Goal: Task Accomplishment & Management: Manage account settings

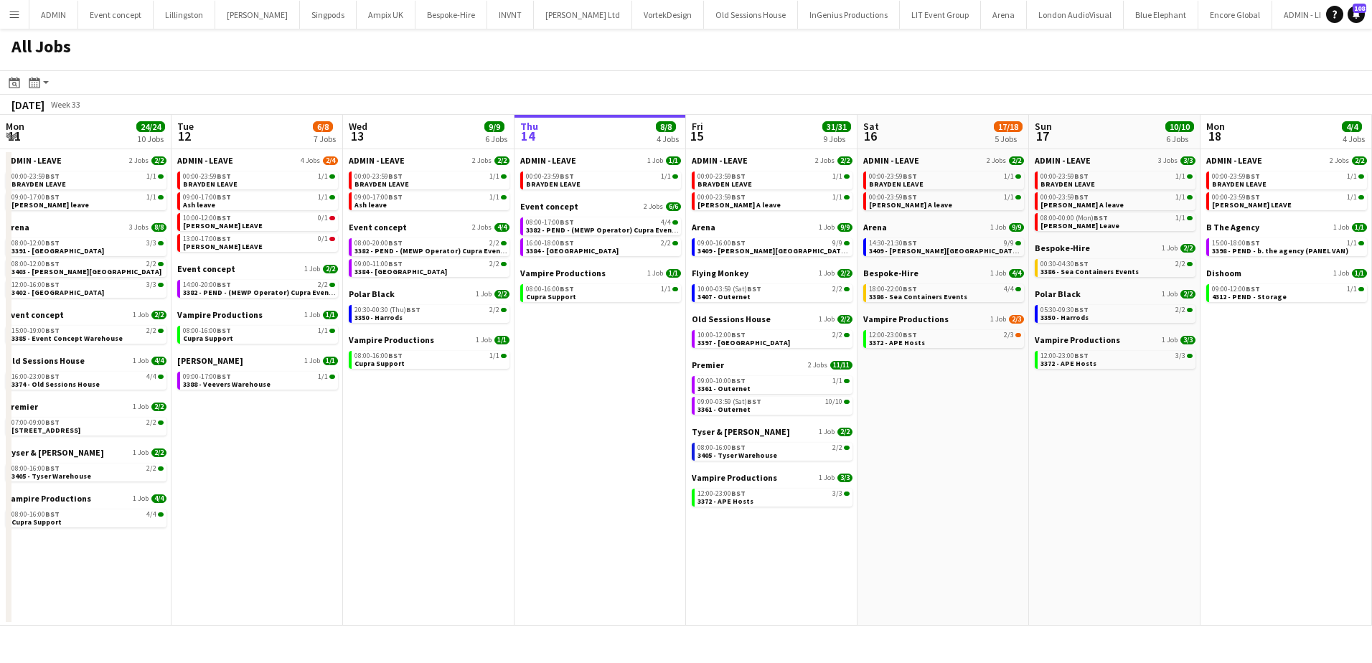
scroll to position [0, 343]
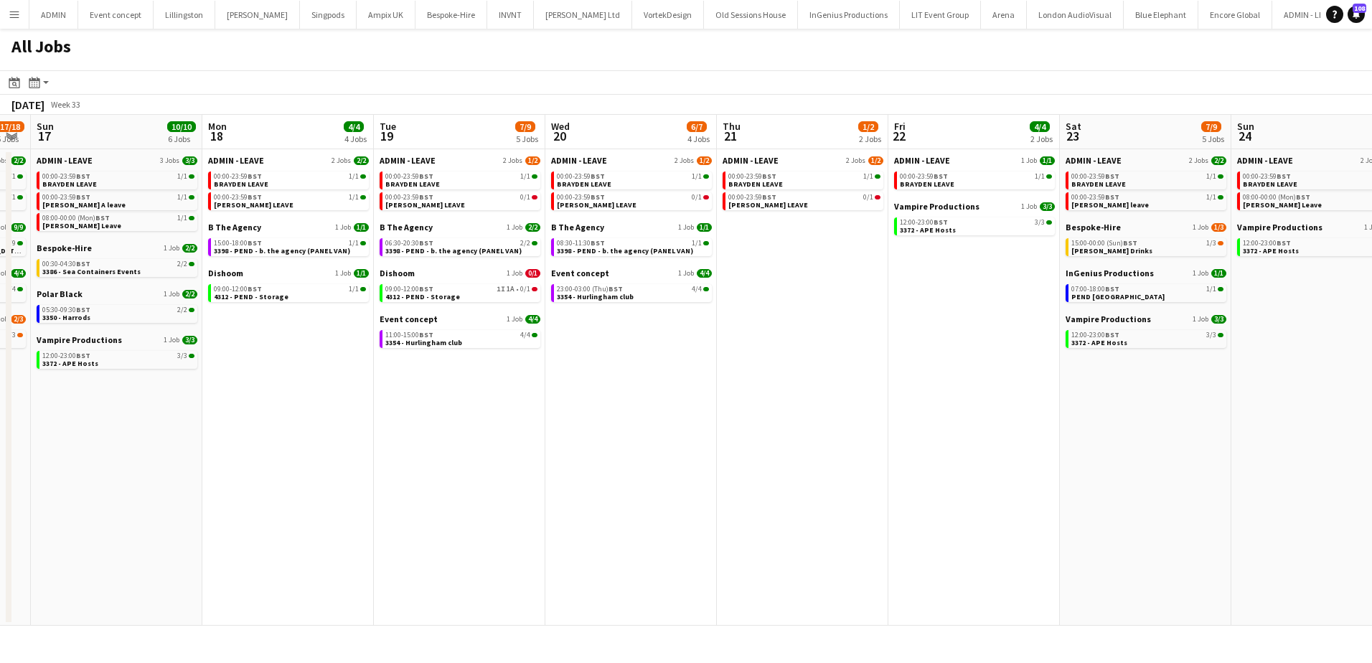
drag, startPoint x: 1085, startPoint y: 445, endPoint x: 453, endPoint y: 419, distance: 633.3
click at [453, 419] on app-calendar-viewport "Thu 14 8/8 4 Jobs Fri 15 31/31 9 Jobs Sat 16 17/18 5 Jobs Sun 17 10/10 6 Jobs M…" at bounding box center [686, 370] width 1372 height 511
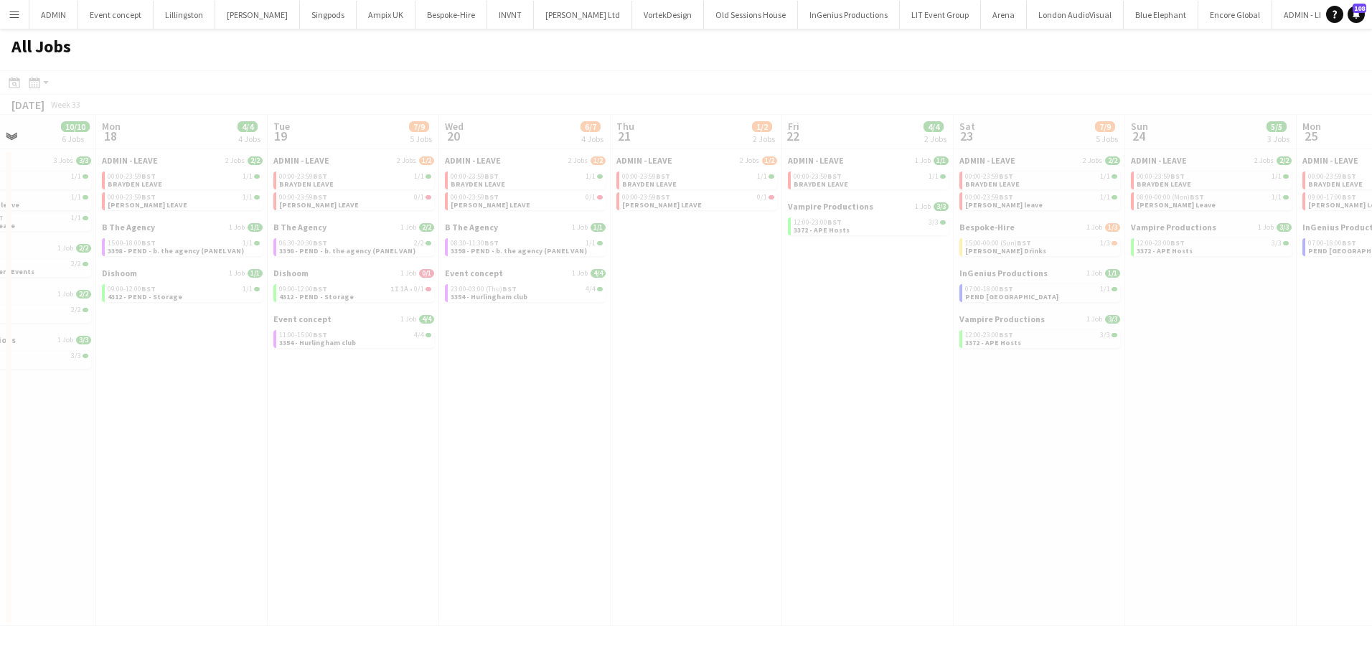
drag, startPoint x: 790, startPoint y: 427, endPoint x: 385, endPoint y: 392, distance: 406.2
click at [385, 392] on app-all-jobs "All Jobs Date picker AUG 2025 AUG 2025 Monday M Tuesday T Wednesday W Thursday …" at bounding box center [686, 327] width 1372 height 597
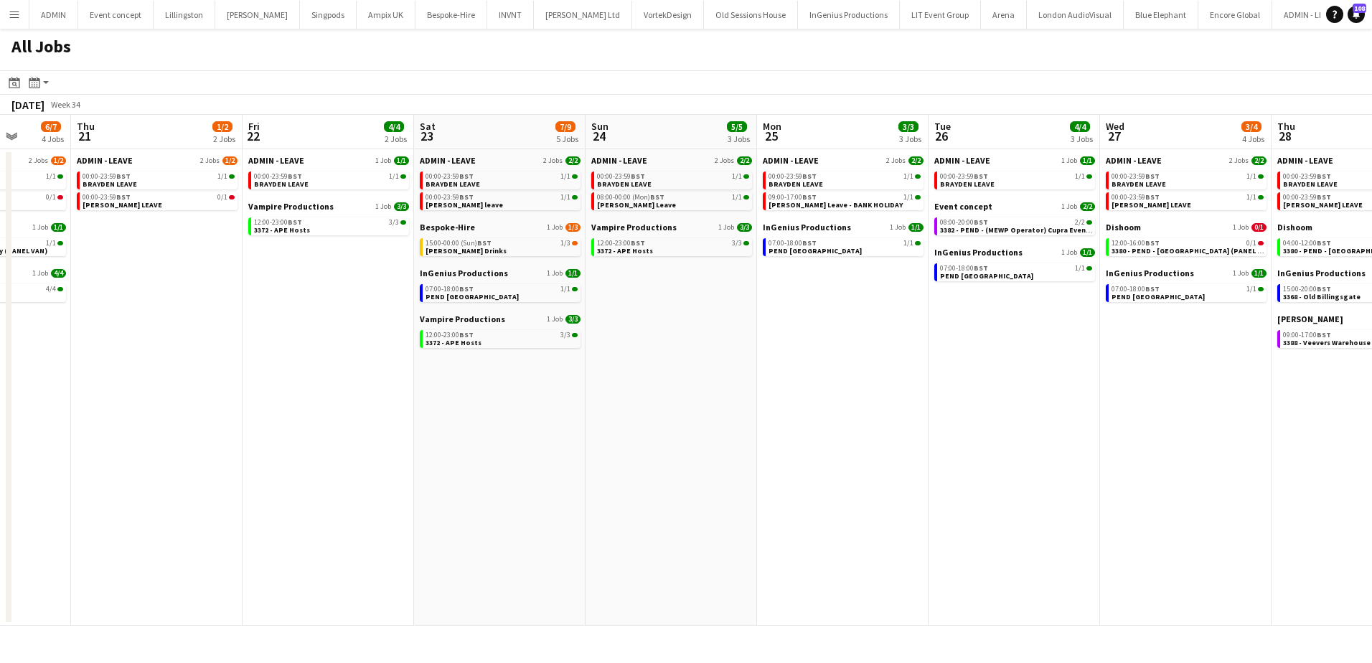
drag, startPoint x: 1014, startPoint y: 449, endPoint x: 474, endPoint y: 423, distance: 540.1
click at [474, 423] on app-calendar-viewport "Mon 18 4/4 4 Jobs Tue 19 7/9 5 Jobs Wed 20 6/7 4 Jobs Thu 21 1/2 2 Jobs Fri 22 …" at bounding box center [686, 370] width 1372 height 511
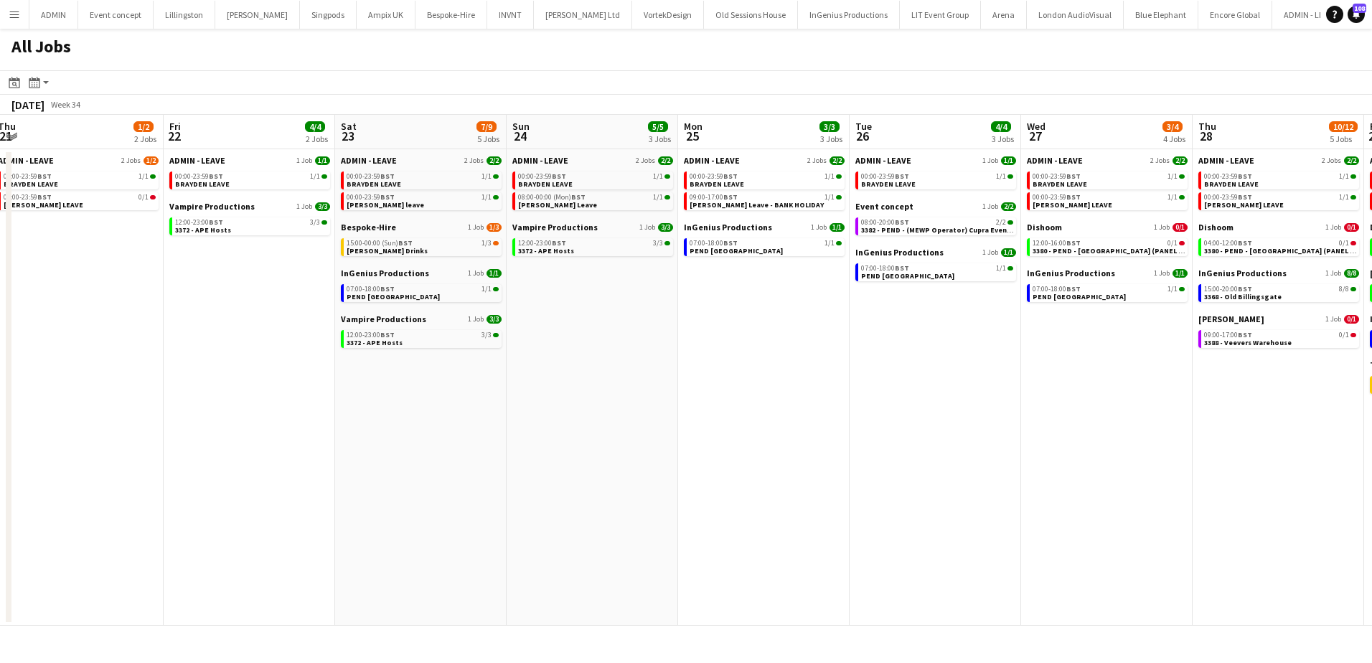
scroll to position [0, 524]
drag, startPoint x: 839, startPoint y: 452, endPoint x: 758, endPoint y: 452, distance: 80.4
click at [758, 452] on app-calendar-viewport "Mon 18 4/4 4 Jobs Tue 19 7/9 5 Jobs Wed 20 6/7 4 Jobs Thu 21 1/2 2 Jobs Fri 22 …" at bounding box center [686, 370] width 1372 height 511
click at [1074, 248] on span "3380 - PEND - Glasgow (PANEL VAN)" at bounding box center [1112, 250] width 162 height 9
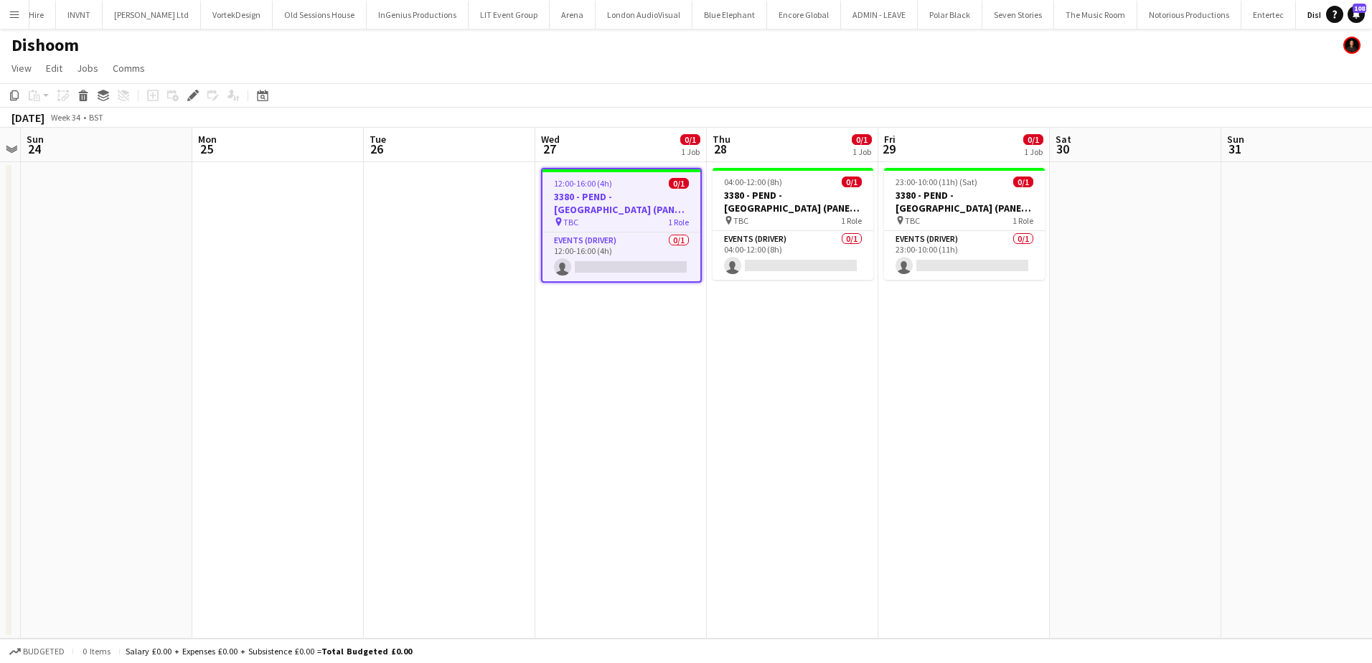
click at [607, 191] on h3 "3380 - PEND - [GEOGRAPHIC_DATA] (PANEL VAN)" at bounding box center [621, 203] width 158 height 26
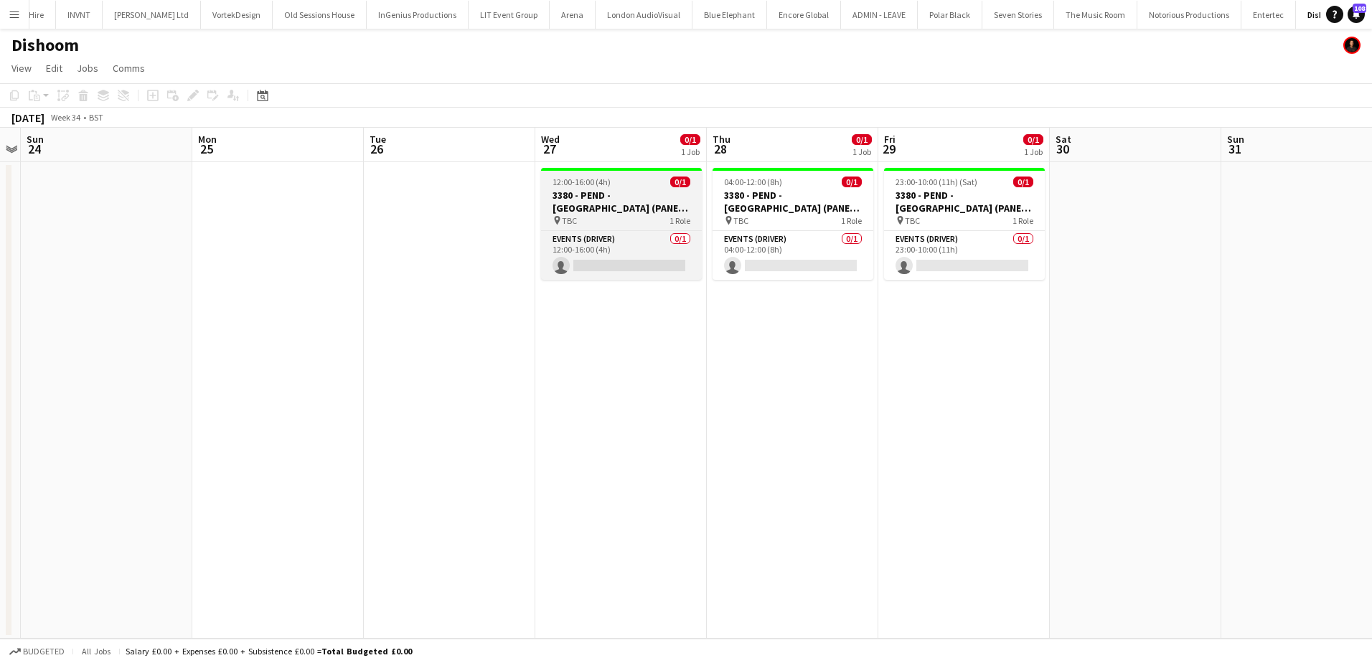
click at [596, 194] on h3 "3380 - PEND - Glasgow (PANEL VAN)" at bounding box center [621, 202] width 161 height 26
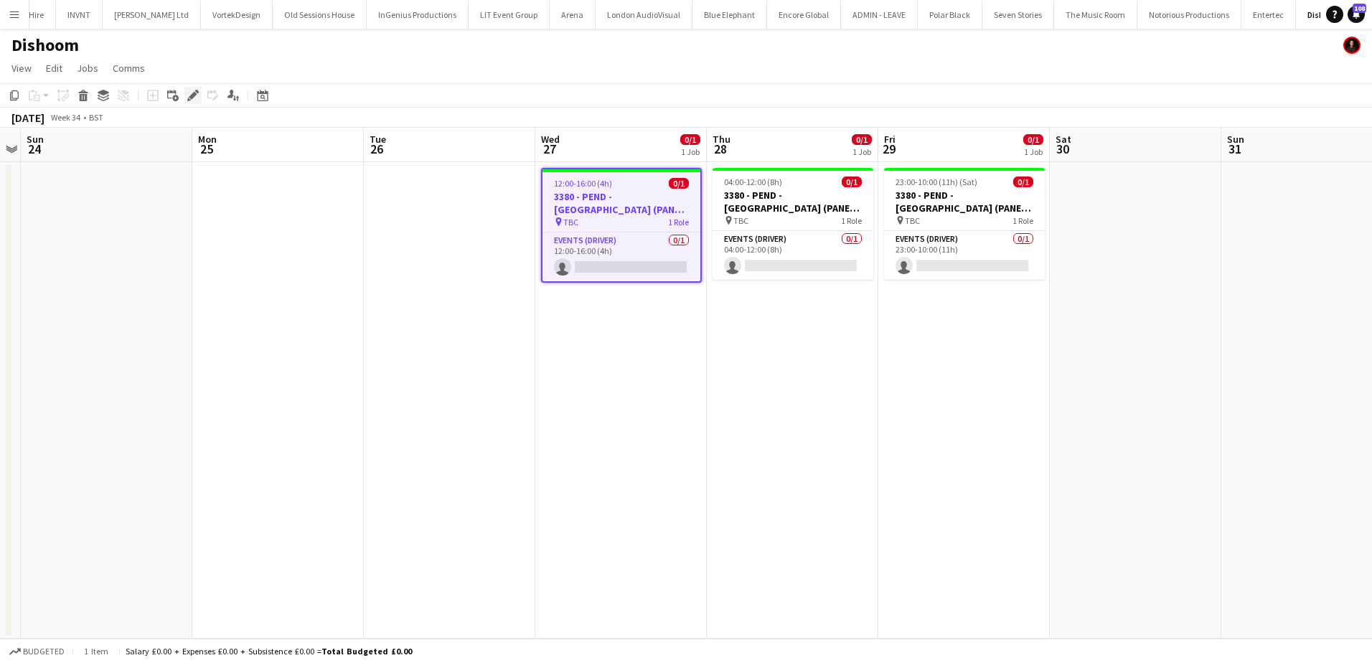
click at [189, 91] on icon "Edit" at bounding box center [192, 95] width 11 height 11
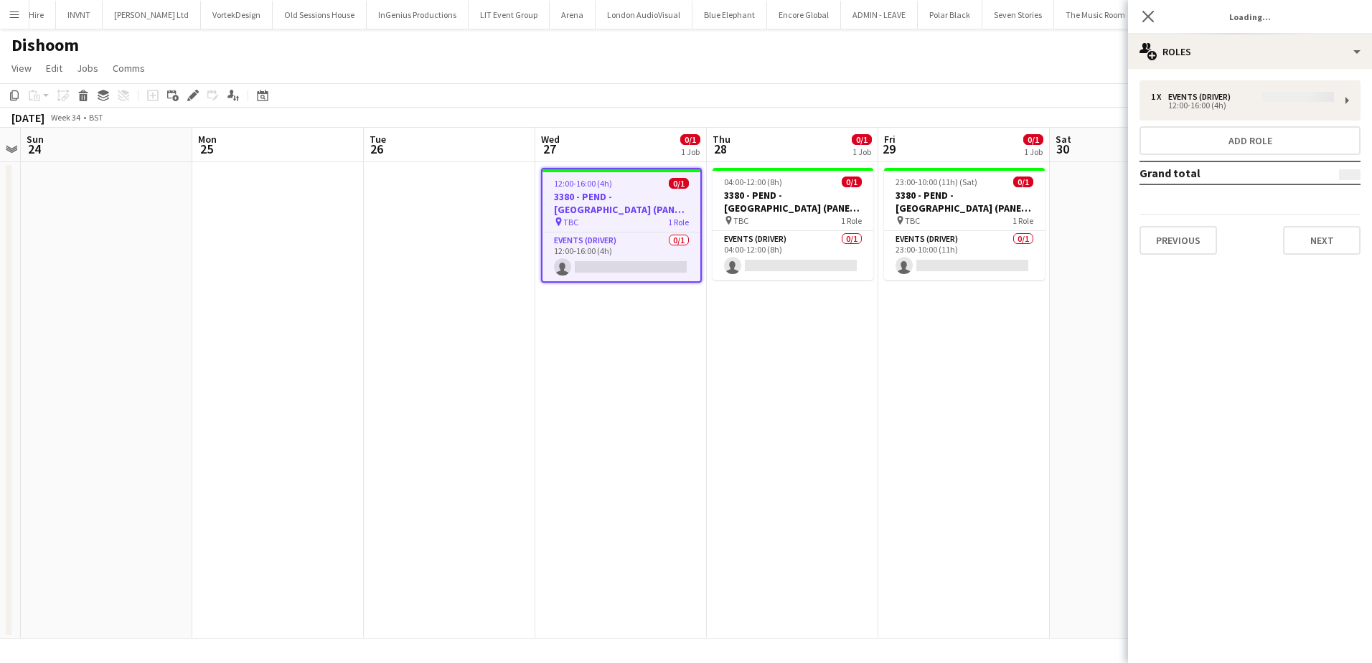
type input "**********"
click at [1325, 240] on button "Next" at bounding box center [1321, 240] width 77 height 29
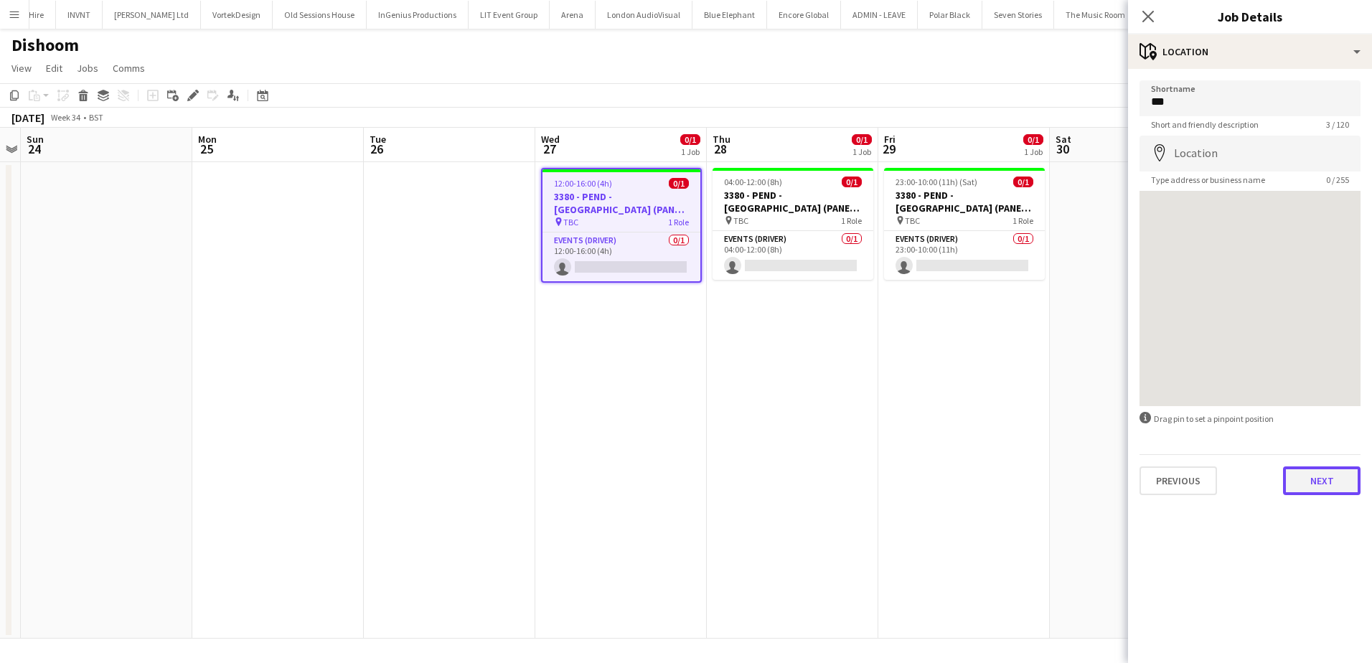
click at [1301, 486] on button "Next" at bounding box center [1321, 480] width 77 height 29
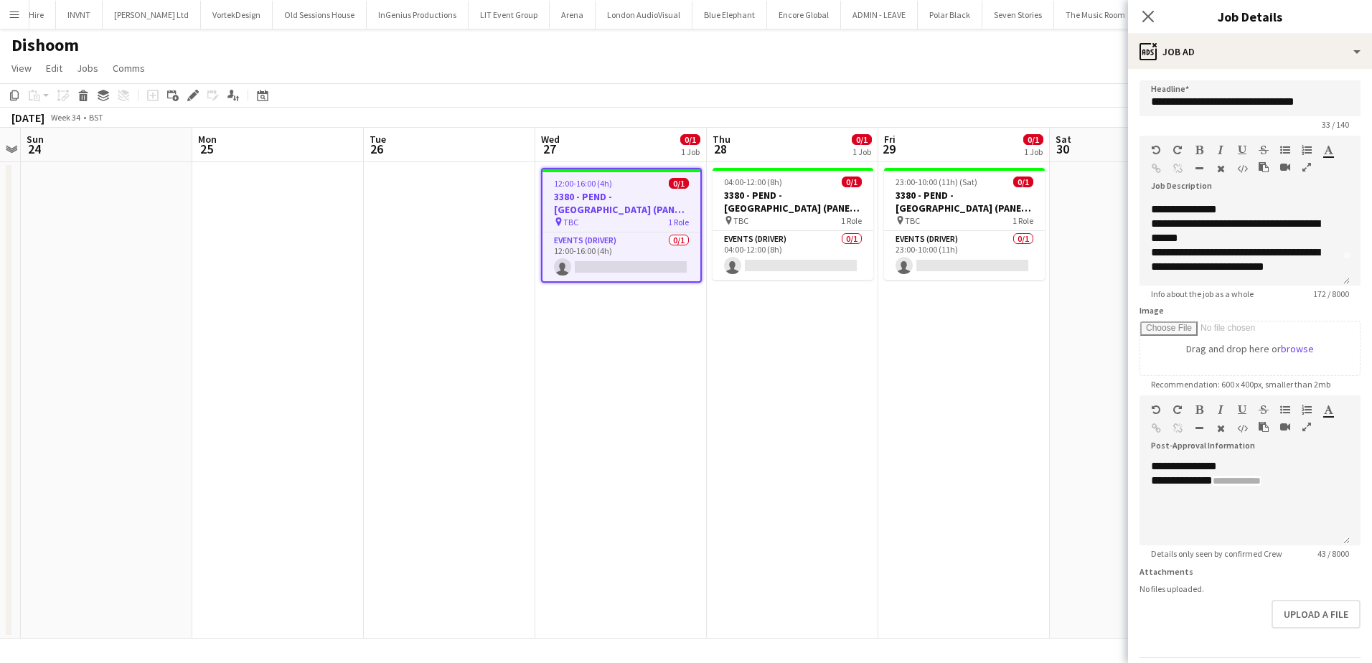
scroll to position [40, 0]
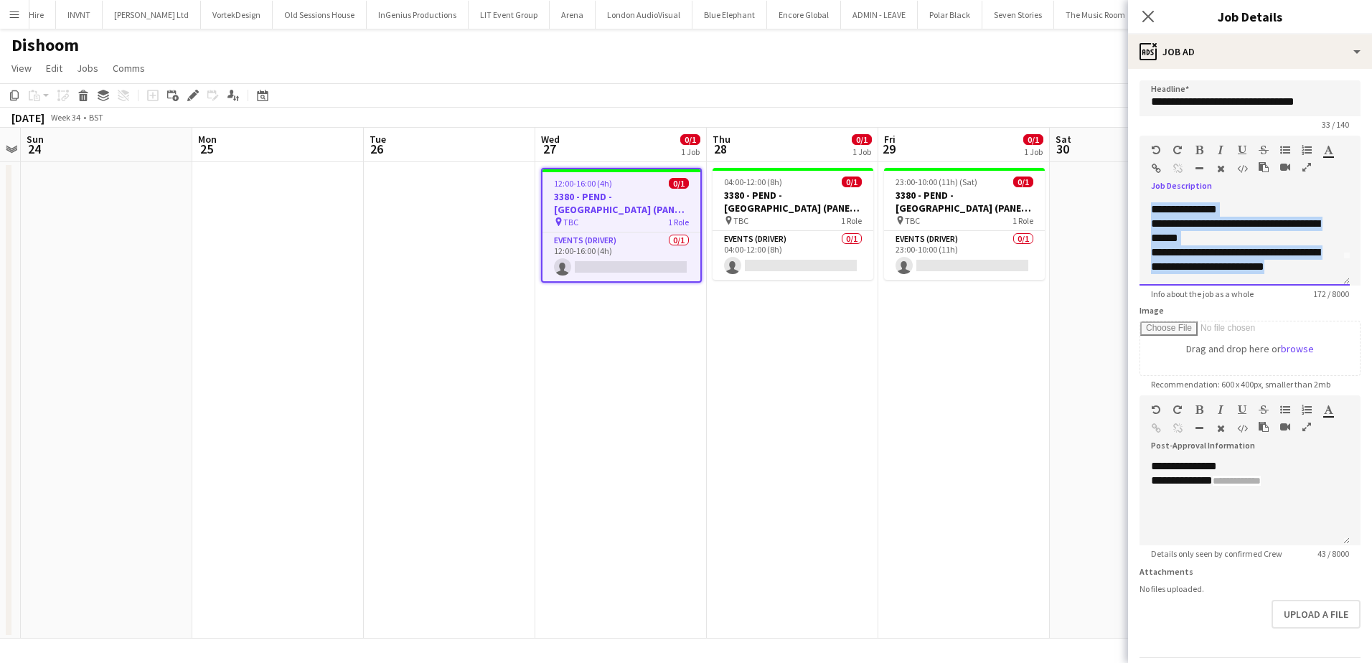
drag, startPoint x: 1298, startPoint y: 266, endPoint x: 1147, endPoint y: 215, distance: 159.3
click at [1147, 215] on div "**********" at bounding box center [1244, 242] width 210 height 86
drag, startPoint x: 1152, startPoint y: 208, endPoint x: 1309, endPoint y: 273, distance: 170.1
click at [1309, 273] on div "**********" at bounding box center [1244, 242] width 210 height 86
paste div
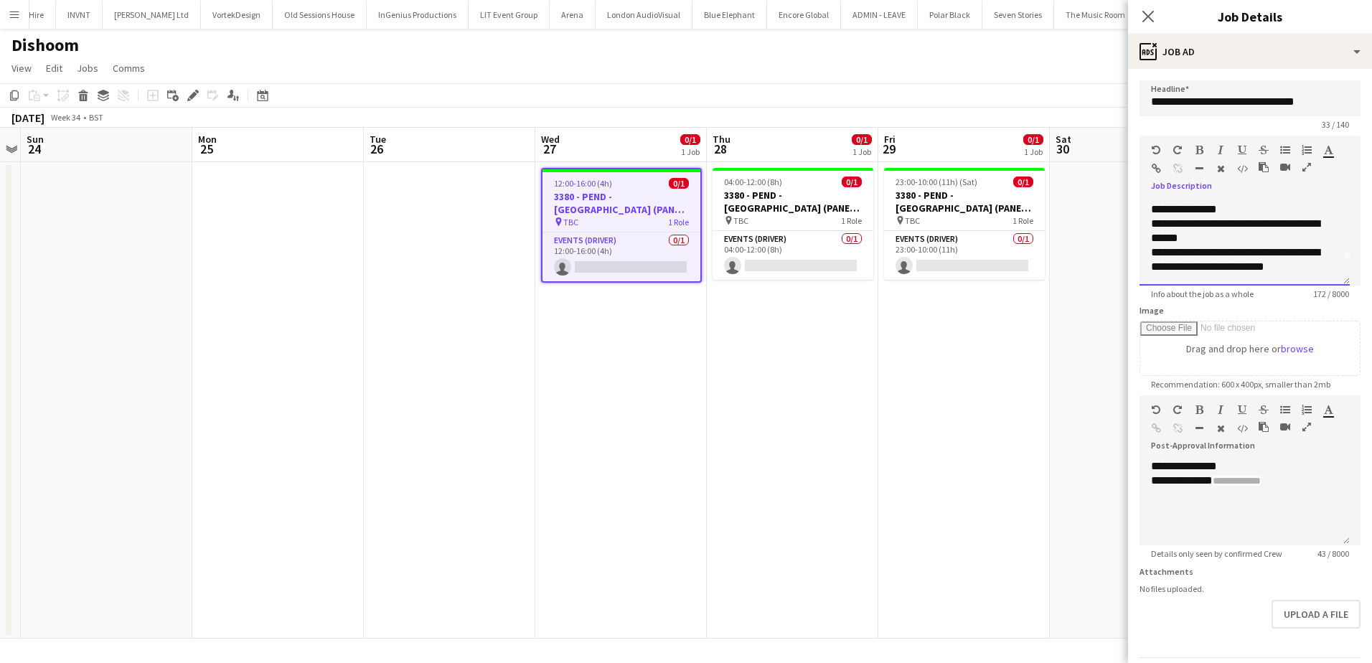
scroll to position [382, 0]
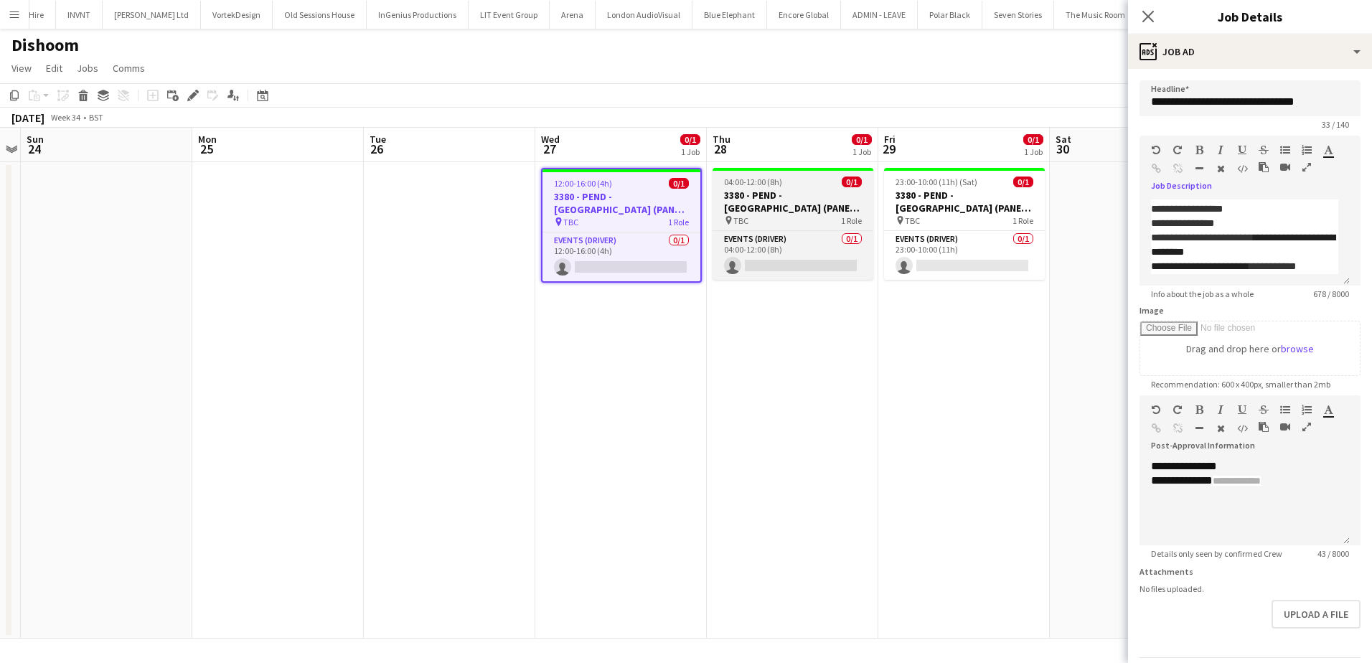
click at [811, 197] on h3 "3380 - PEND - Glasgow (PANEL VAN)" at bounding box center [792, 202] width 161 height 26
type input "**********"
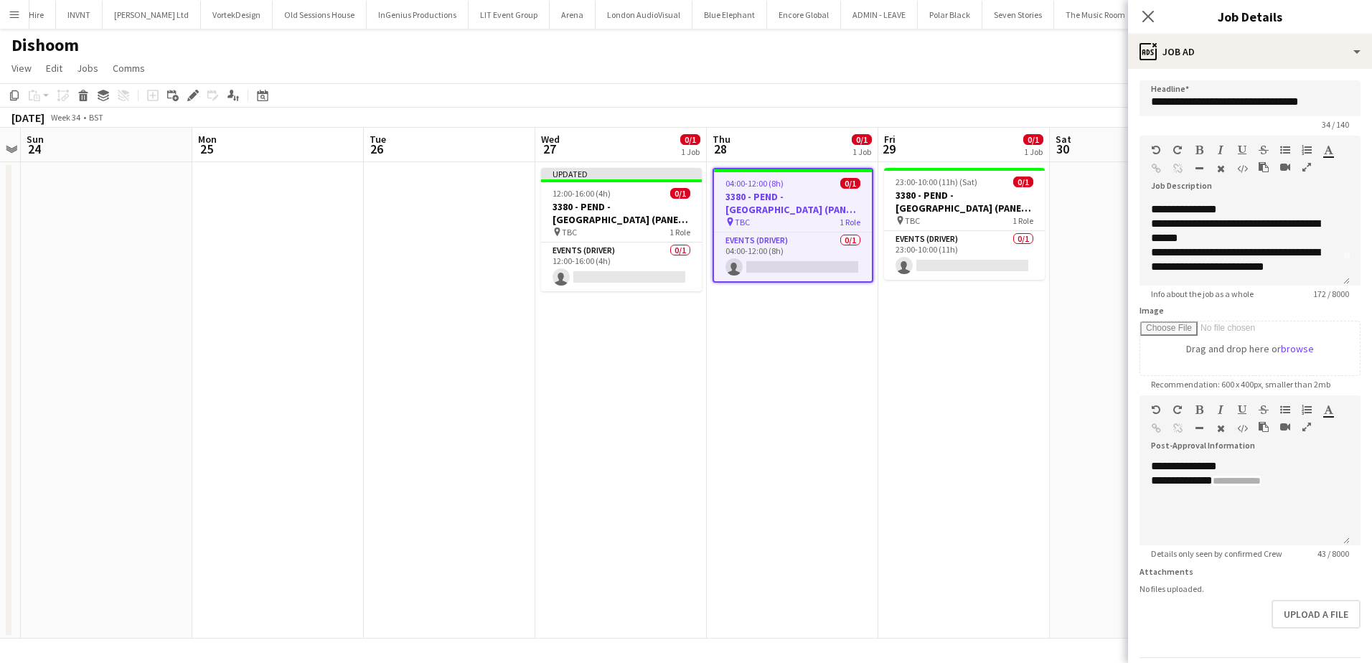
scroll to position [0, 0]
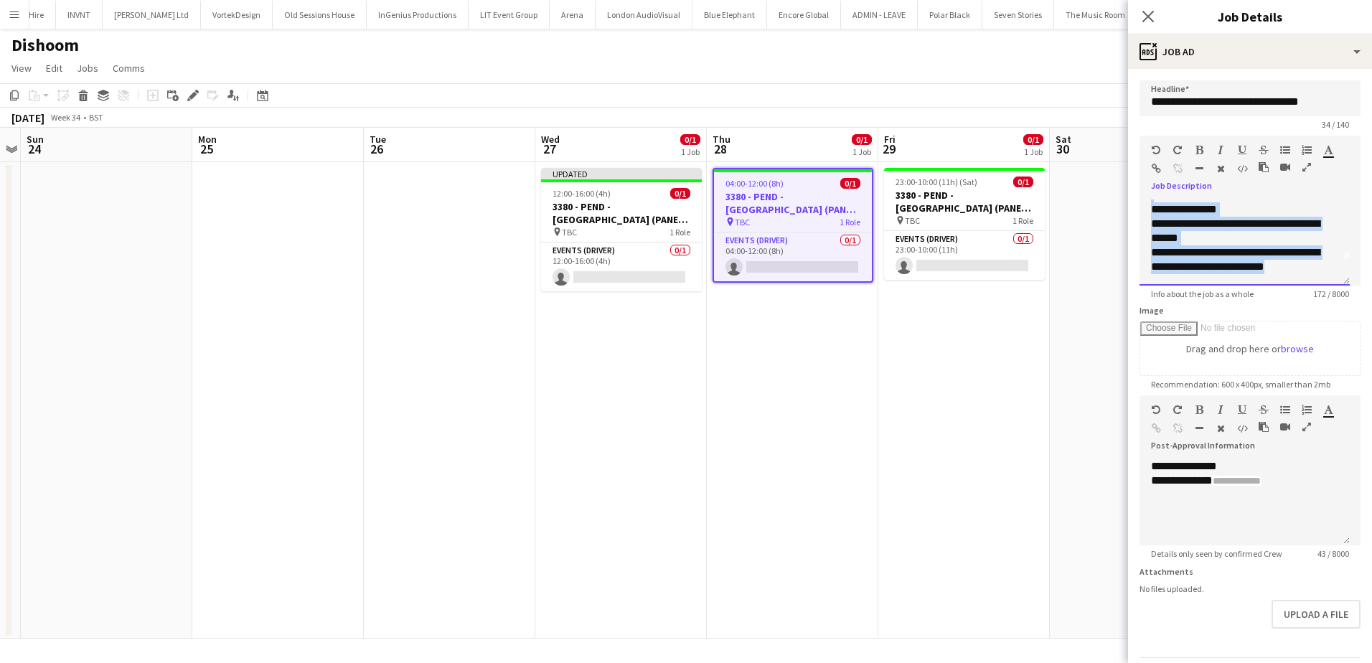
drag, startPoint x: 1149, startPoint y: 206, endPoint x: 1377, endPoint y: 318, distance: 253.5
click at [1371, 318] on html "Menu Boards Boards Boards All jobs Status Workforce Workforce My Workforce Recr…" at bounding box center [686, 331] width 1372 height 663
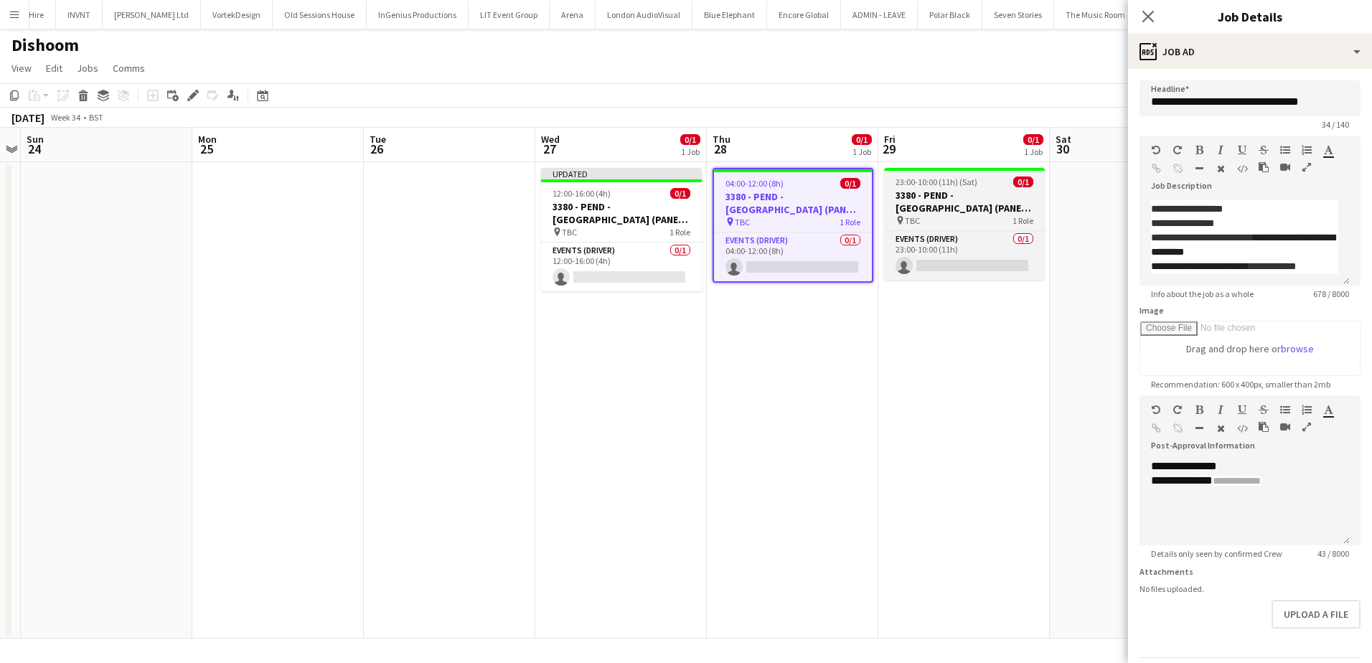
click at [931, 207] on h3 "3380 - PEND - Glasgow (PANEL VAN)" at bounding box center [964, 202] width 161 height 26
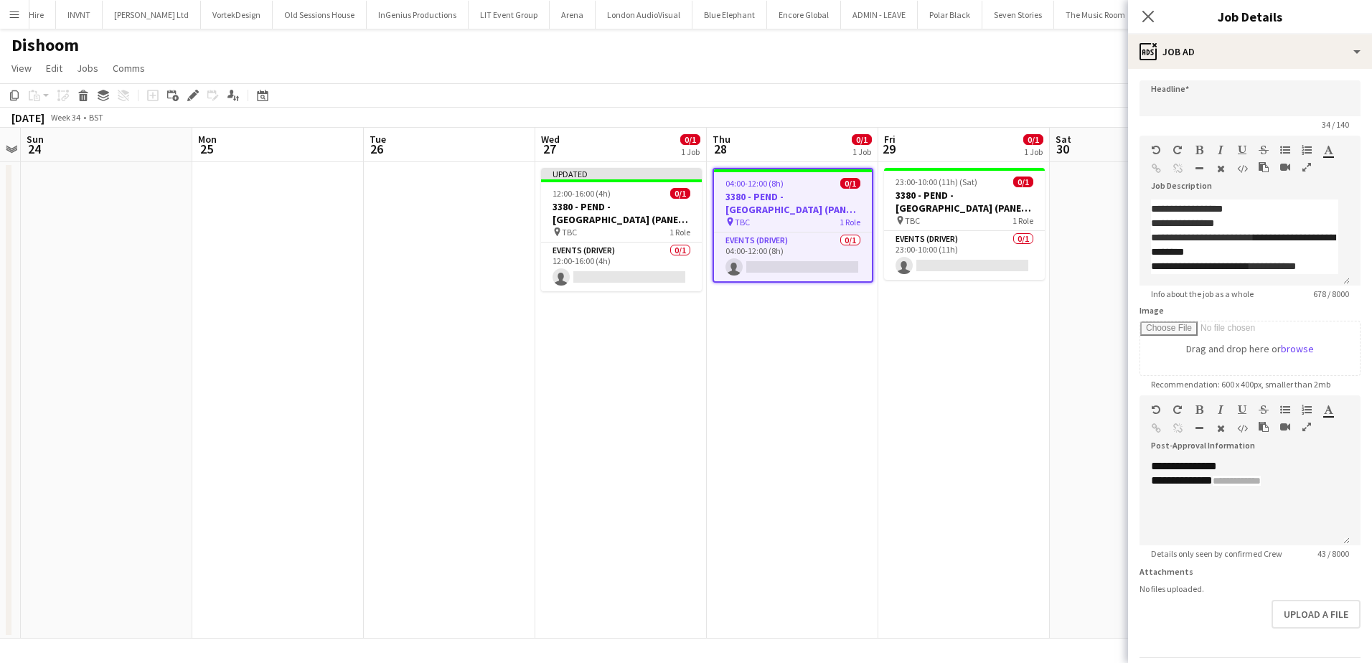
type input "**********"
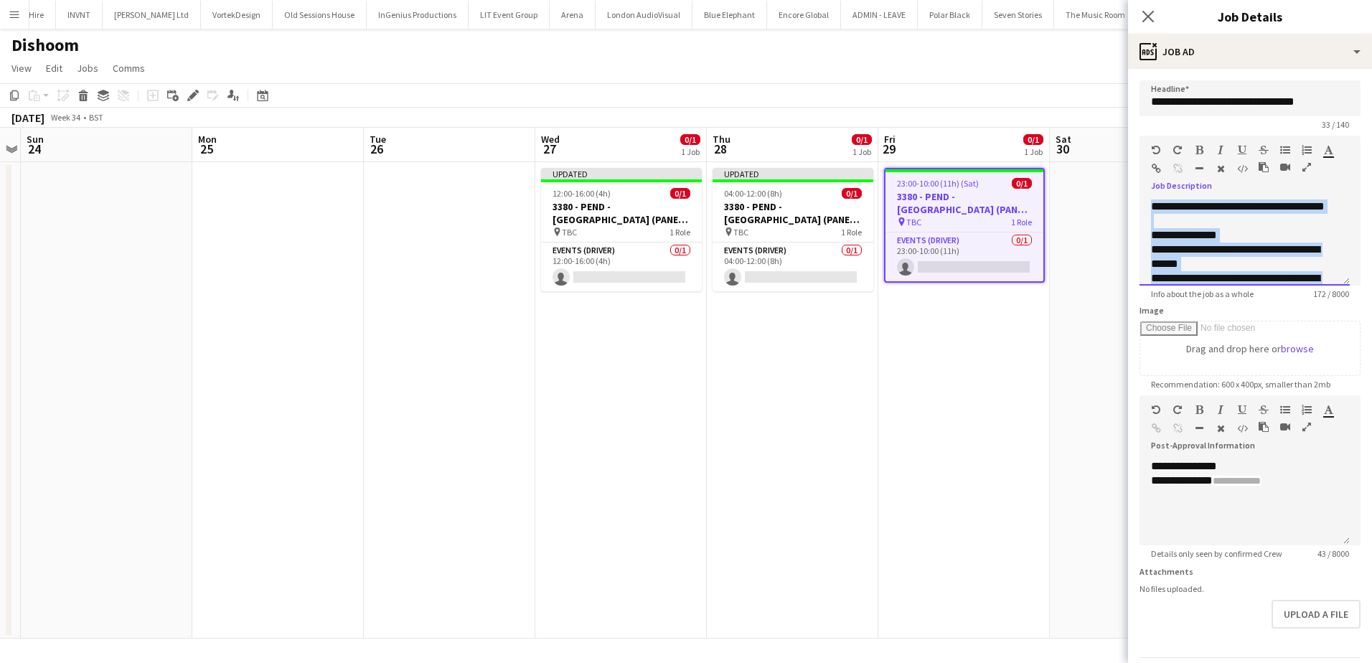
scroll to position [40, 0]
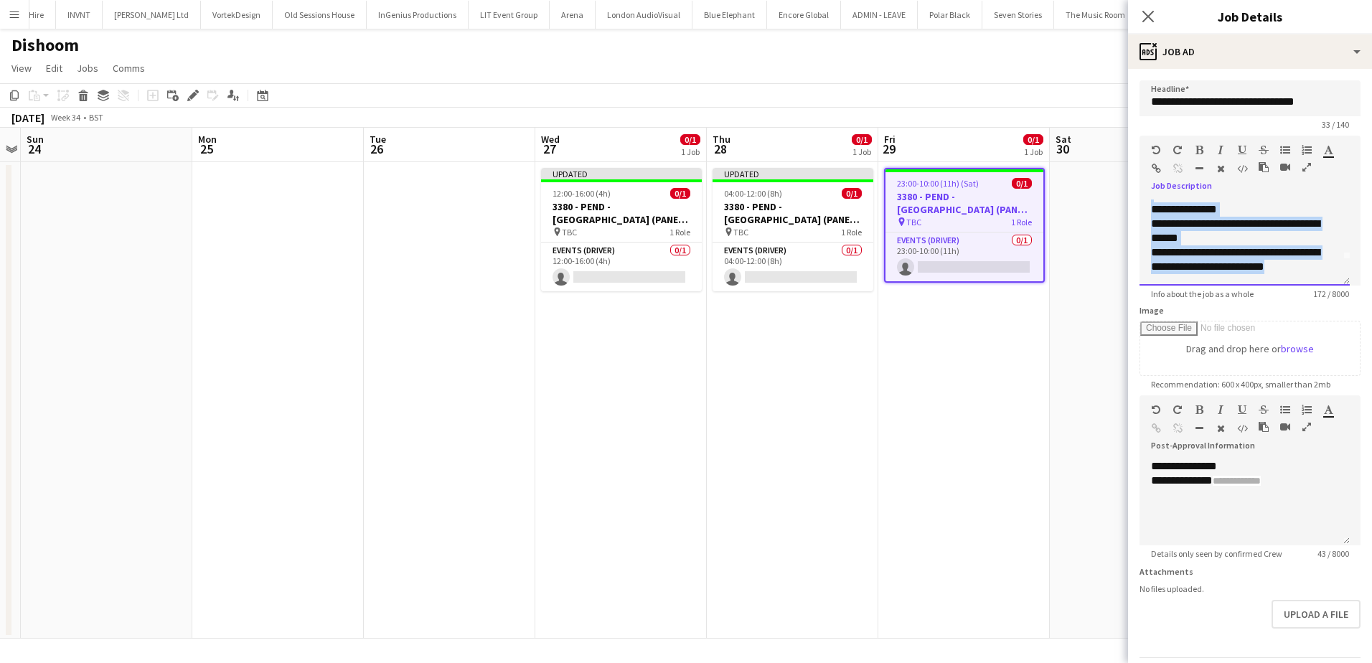
drag, startPoint x: 1154, startPoint y: 208, endPoint x: 1341, endPoint y: 301, distance: 209.2
click at [1341, 301] on form "**********" at bounding box center [1250, 389] width 244 height 618
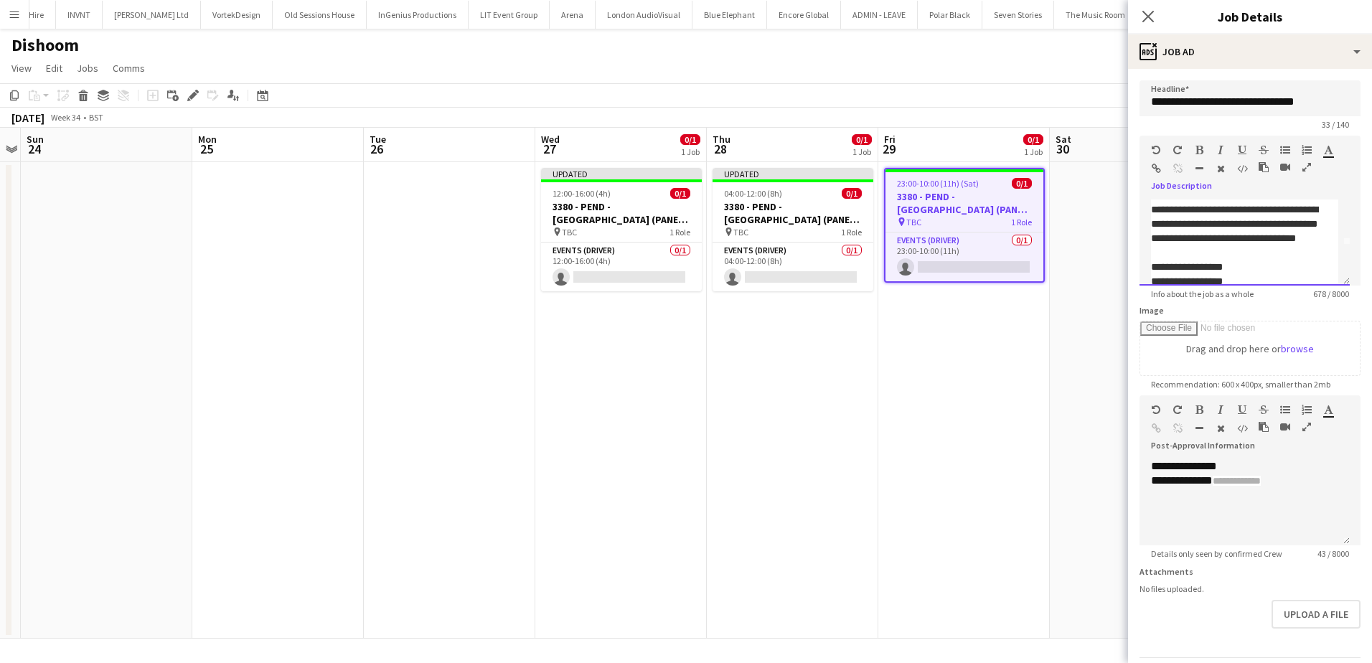
scroll to position [382, 0]
click at [1093, 301] on app-date-cell at bounding box center [1135, 400] width 171 height 476
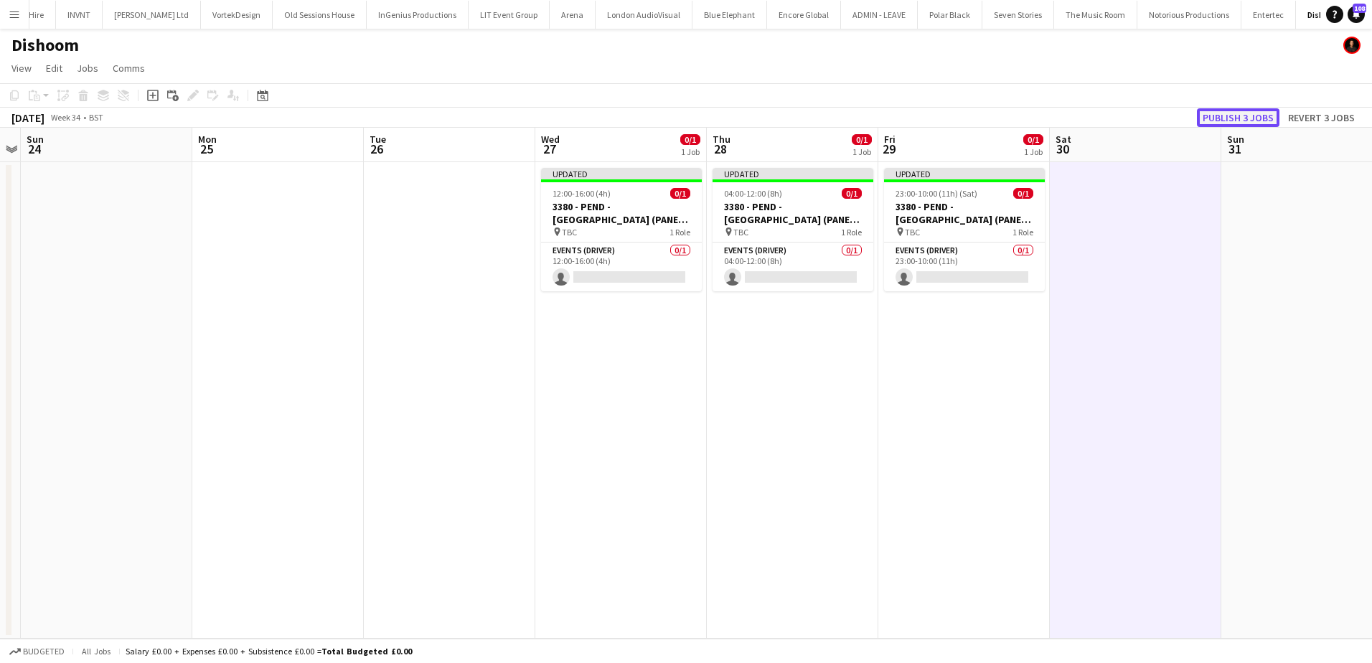
click at [1249, 121] on button "Publish 3 jobs" at bounding box center [1238, 117] width 83 height 19
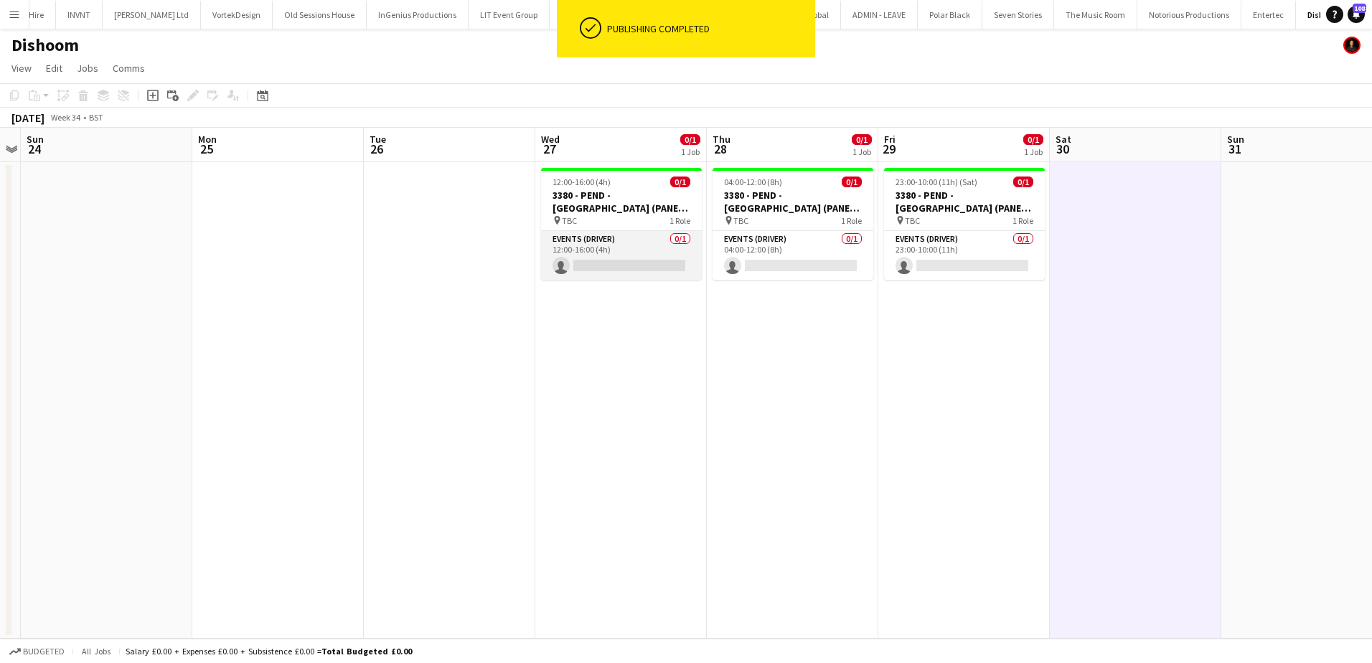
click at [665, 273] on app-card-role "Events (Driver) 0/1 12:00-16:00 (4h) single-neutral-actions" at bounding box center [621, 255] width 161 height 49
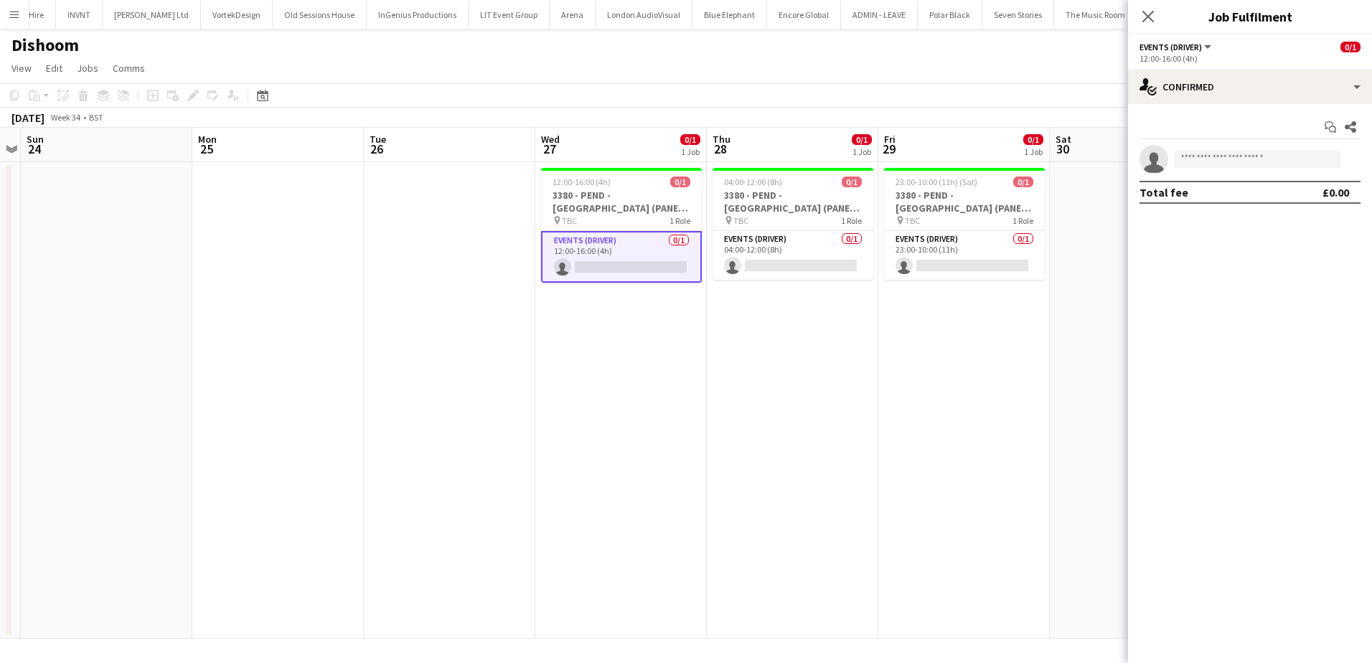
click at [1252, 69] on app-options-switcher "Events (Driver) All roles Events (Driver) 0/1 12:00-16:00 (4h)" at bounding box center [1250, 51] width 244 height 35
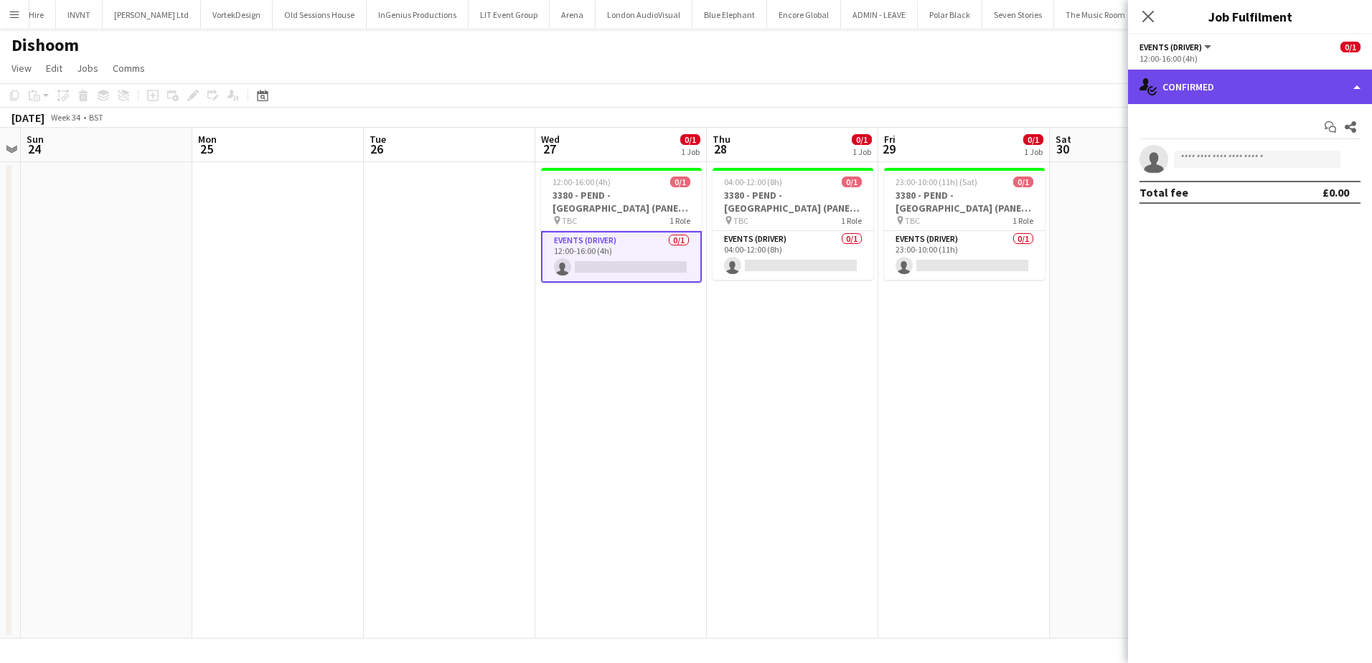
click at [1258, 78] on div "single-neutral-actions-check-2 Confirmed" at bounding box center [1250, 87] width 244 height 34
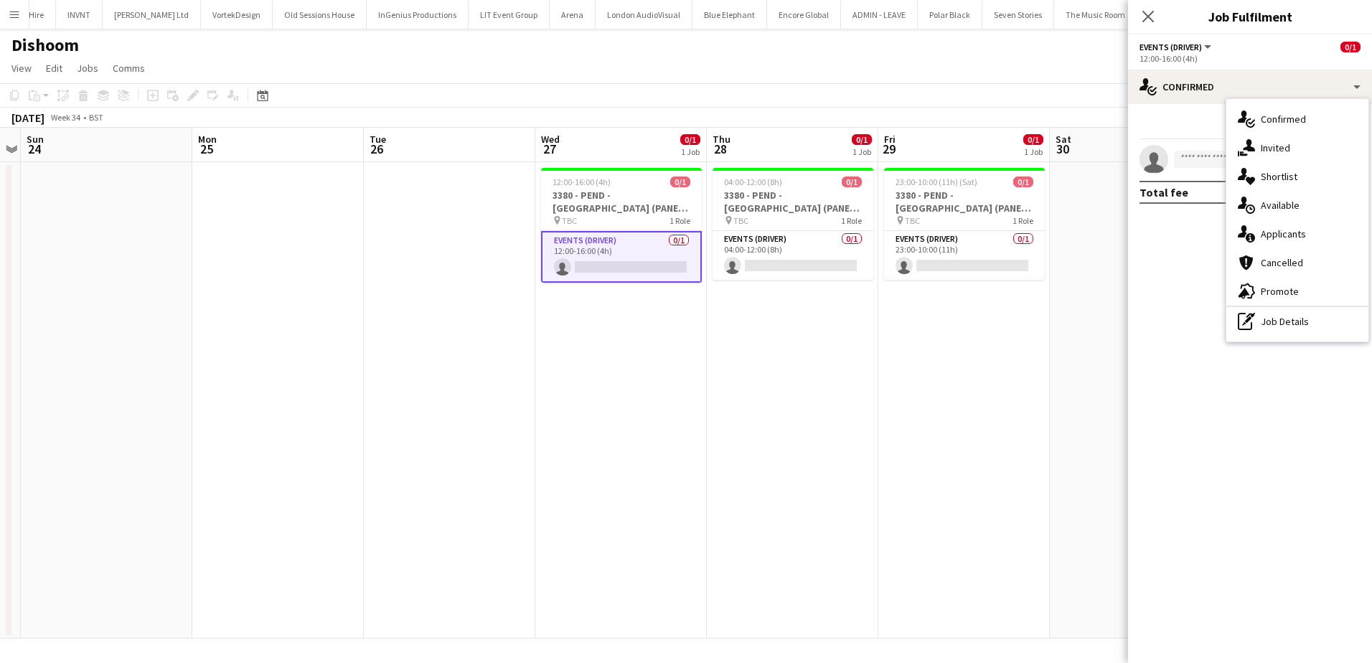
click at [875, 352] on app-date-cell "04:00-12:00 (8h) 0/1 3380 - PEND - Glasgow (PANEL VAN) pin TBC 1 Role Events (D…" at bounding box center [792, 400] width 171 height 476
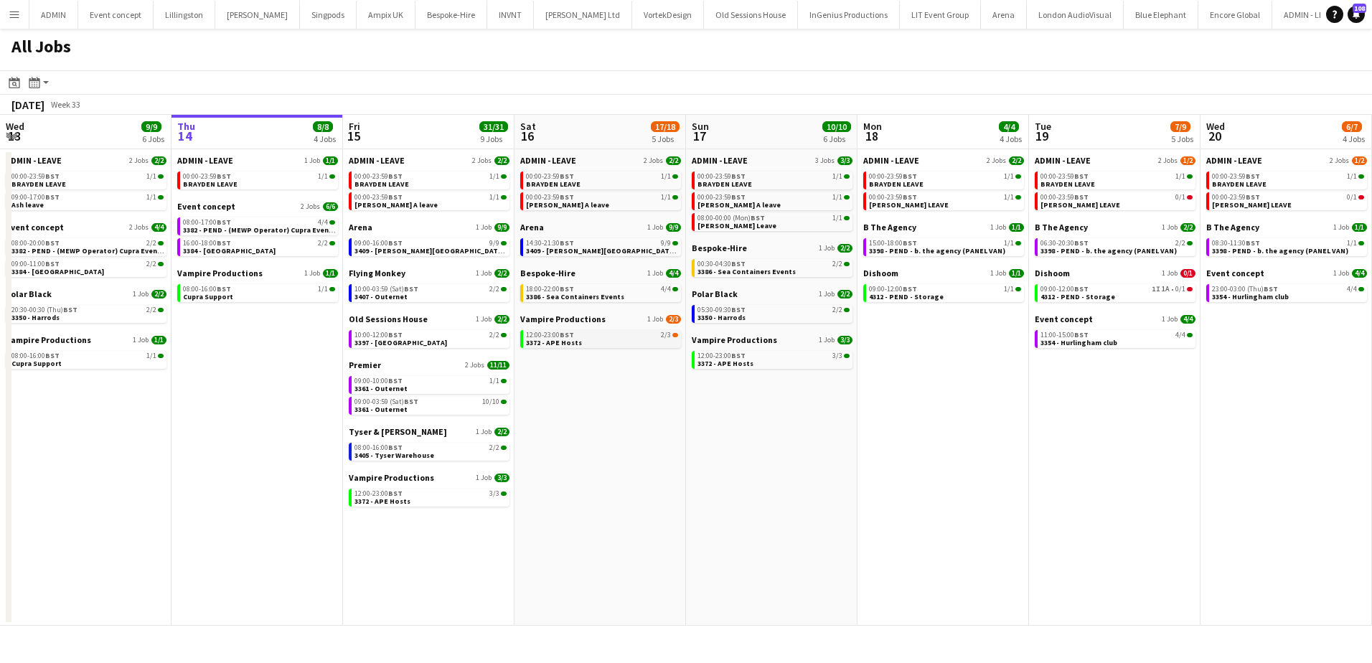
click at [602, 346] on link "12:00-23:00 BST 2/3 3372 - APE Hosts" at bounding box center [602, 338] width 152 height 17
click at [601, 247] on span "3409 - Dorney lake (Breezy Car))" at bounding box center [648, 250] width 245 height 9
click at [266, 228] on span "3382 - PEND - (MEWP Operator) Cupra Event Day" at bounding box center [265, 229] width 164 height 9
click at [251, 230] on span "3382 - PEND - (MEWP Operator) Cupra Event Day" at bounding box center [265, 229] width 164 height 9
click at [290, 296] on link "08:00-16:00 BST 1/1 Cupra Support" at bounding box center [259, 292] width 152 height 17
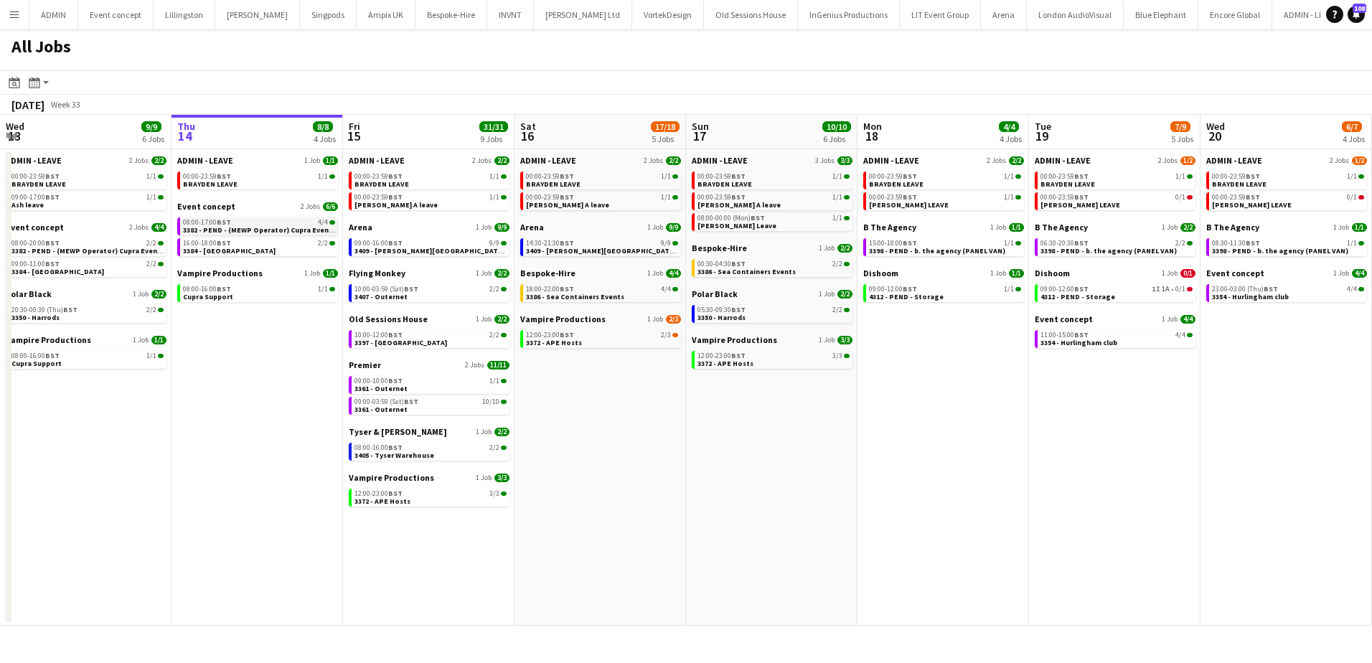
click at [272, 227] on span "3382 - PEND - (MEWP Operator) Cupra Event Day" at bounding box center [265, 229] width 164 height 9
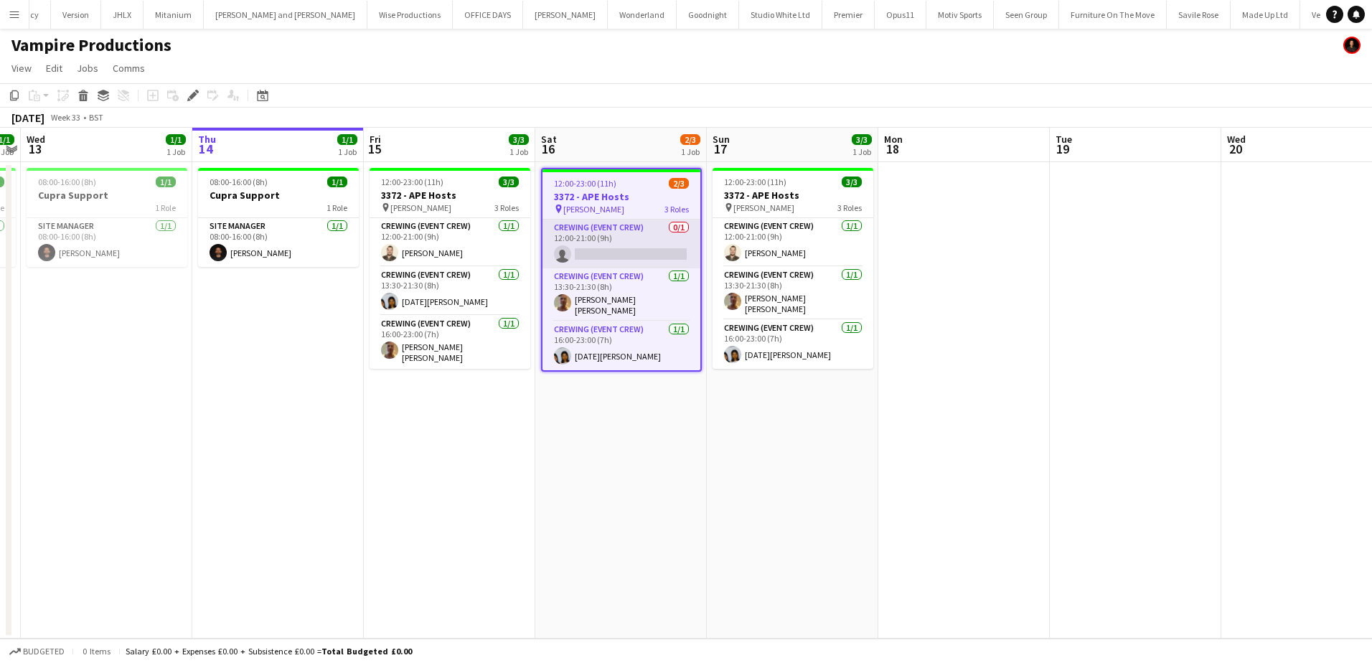
scroll to position [0, 2840]
click at [657, 246] on app-card-role "Crewing (Event Crew) 0/1 12:00-21:00 (9h) single-neutral-actions" at bounding box center [621, 244] width 158 height 49
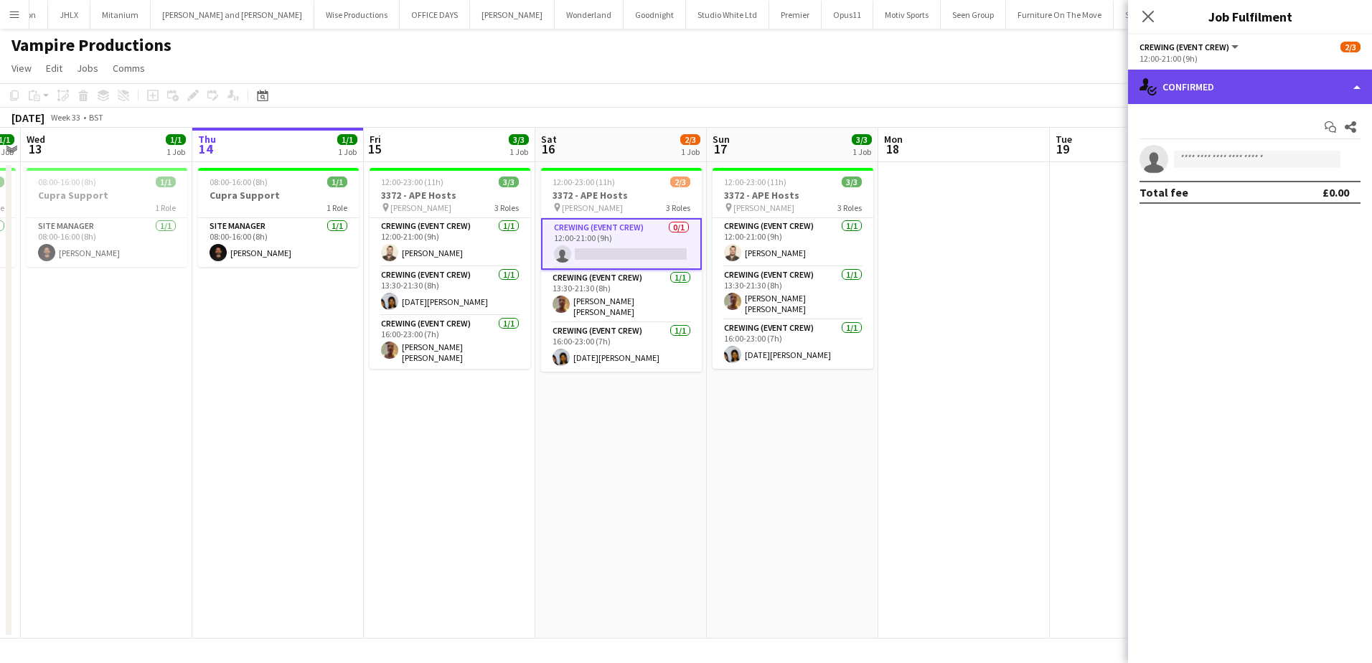
click at [1240, 88] on div "single-neutral-actions-check-2 Confirmed" at bounding box center [1250, 87] width 244 height 34
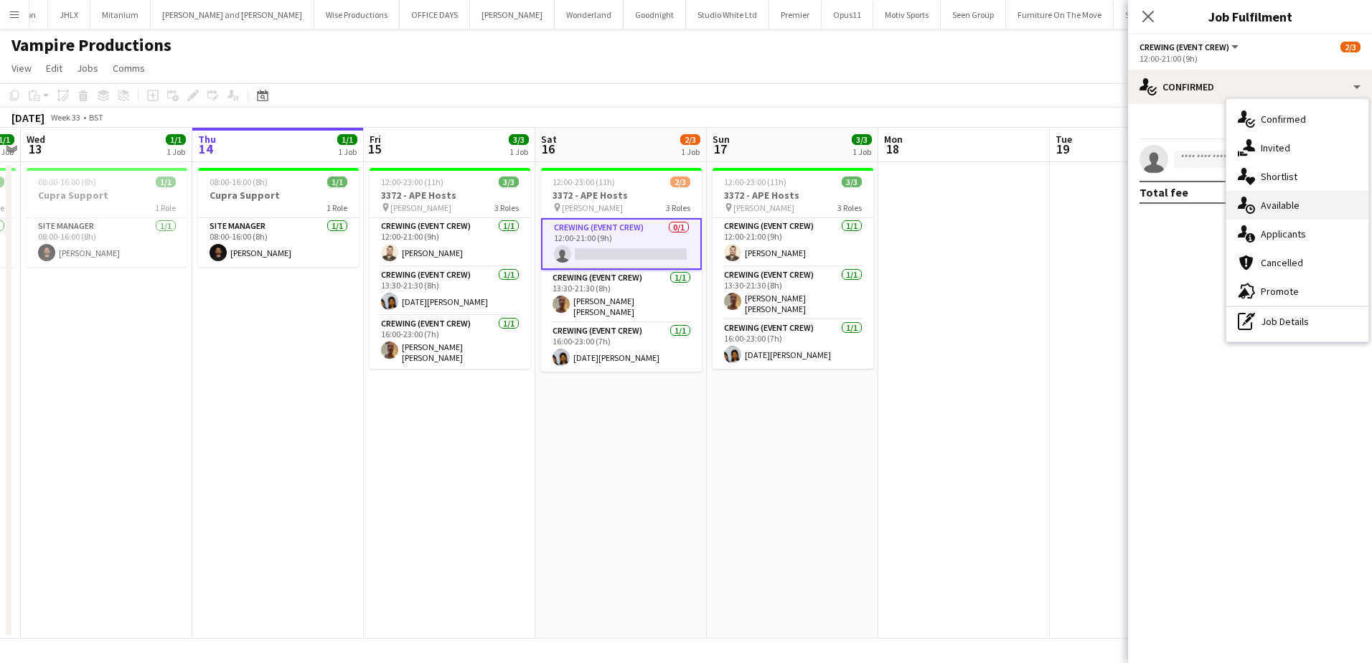
click at [1304, 211] on div "single-neutral-actions-upload Available" at bounding box center [1297, 205] width 142 height 29
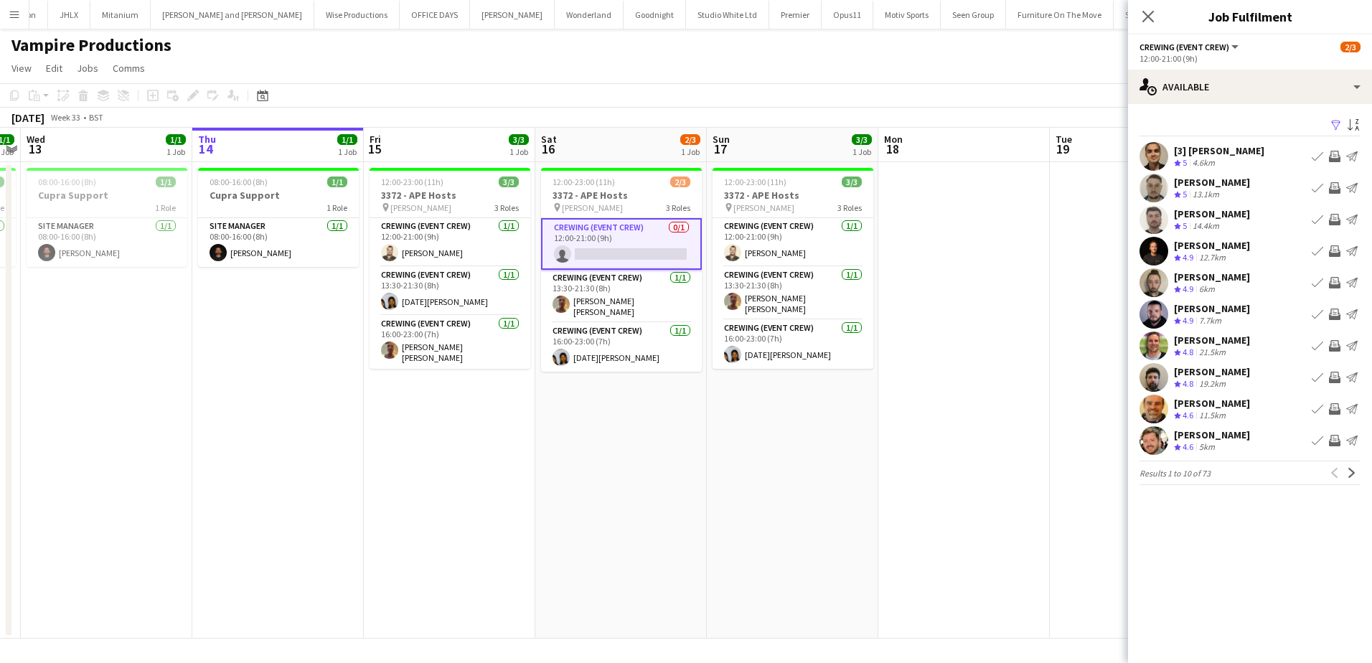
click at [1337, 441] on app-icon "Invite crew" at bounding box center [1334, 440] width 11 height 11
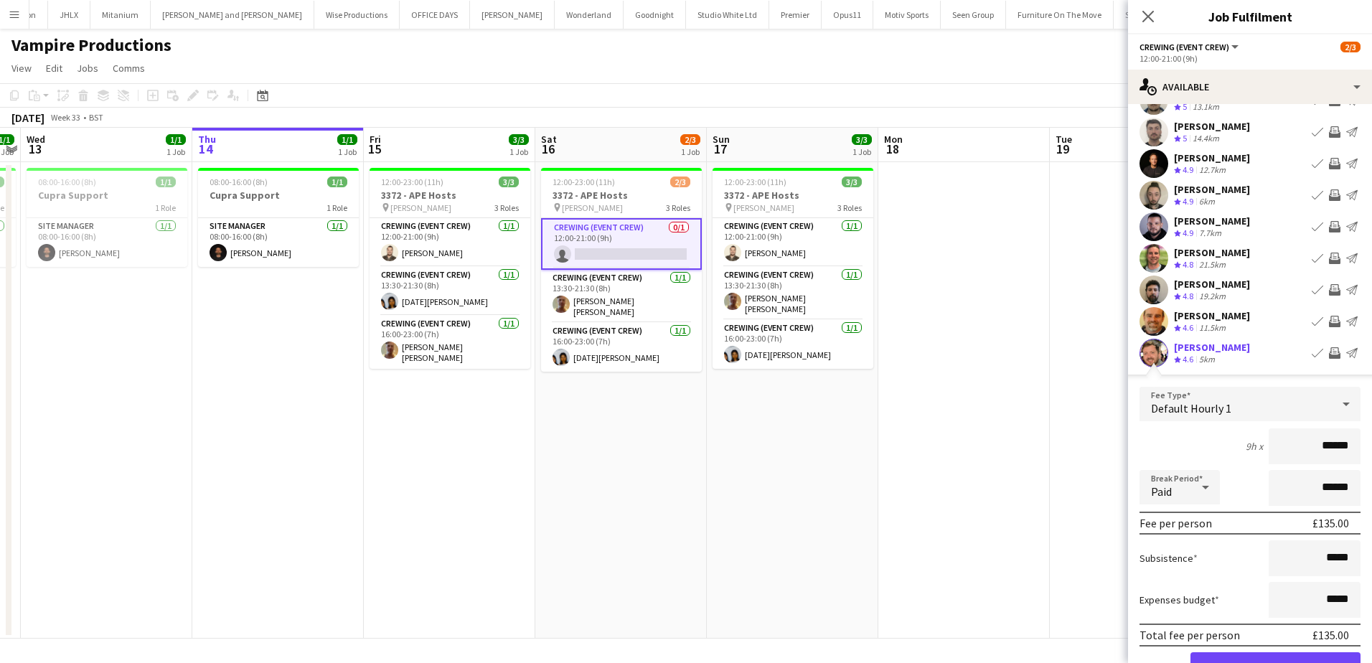
scroll to position [143, 0]
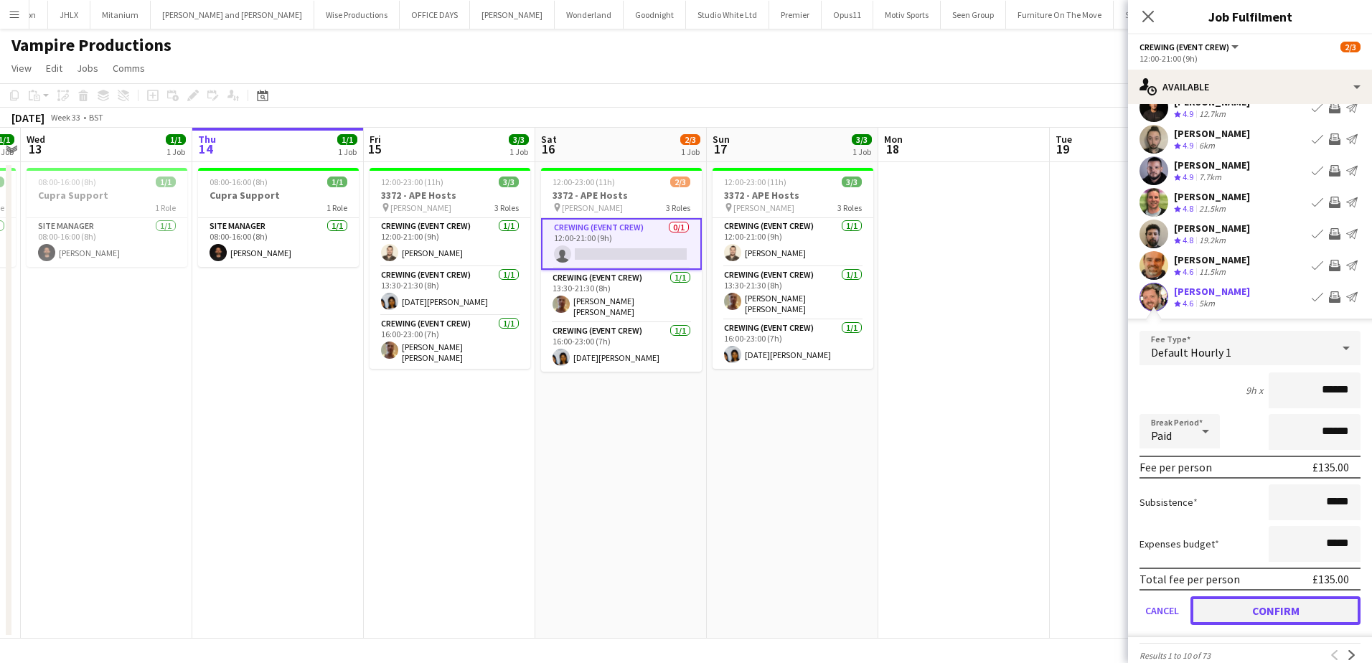
click at [1299, 603] on button "Confirm" at bounding box center [1275, 610] width 170 height 29
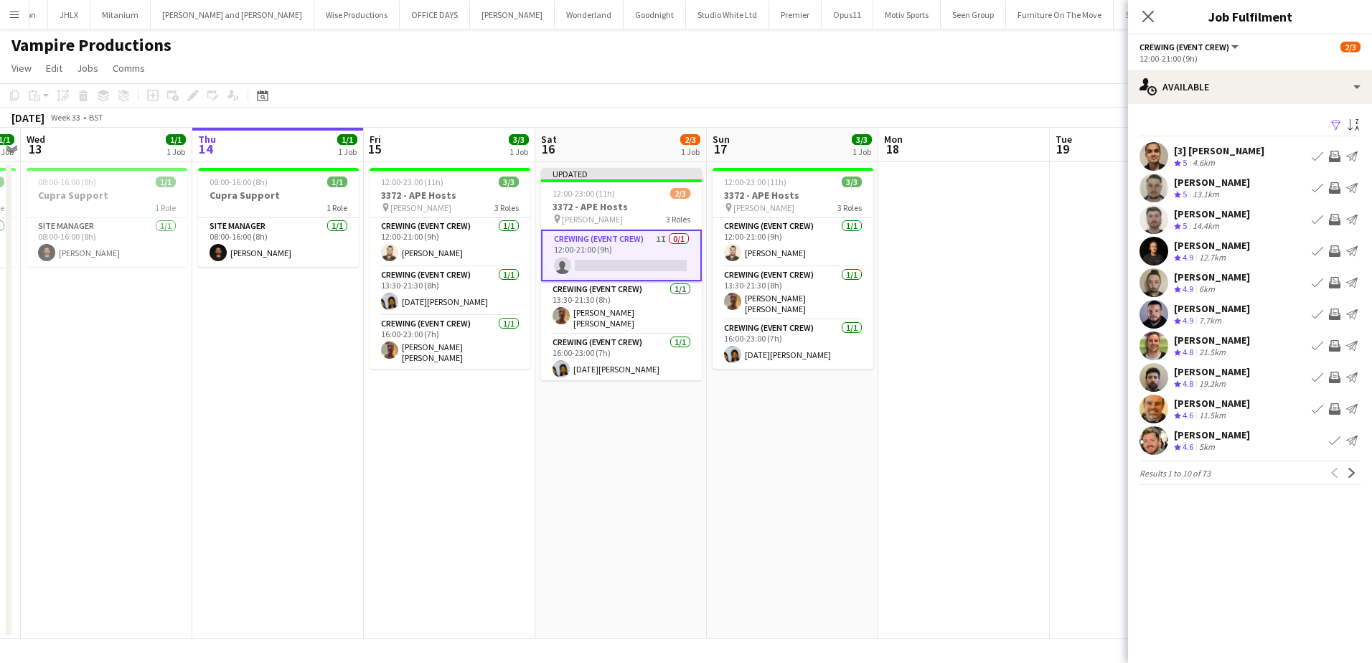
click at [1331, 316] on app-icon "Invite crew" at bounding box center [1334, 313] width 11 height 11
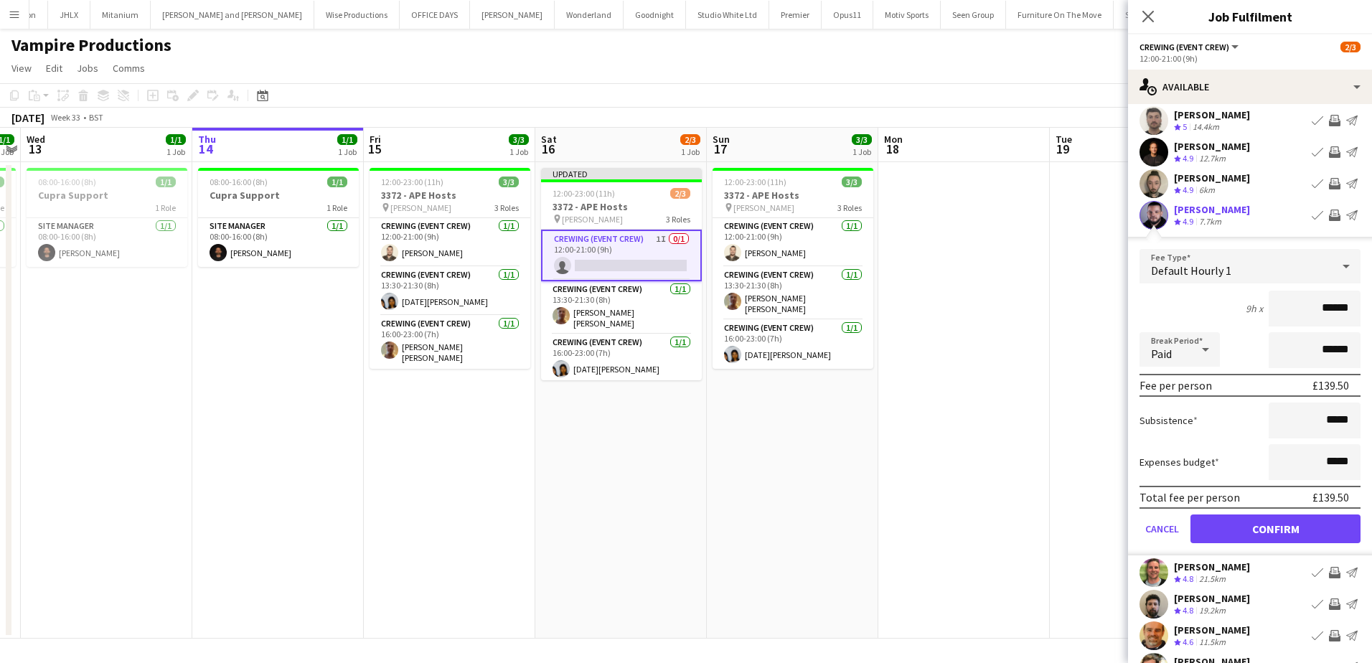
scroll to position [143, 0]
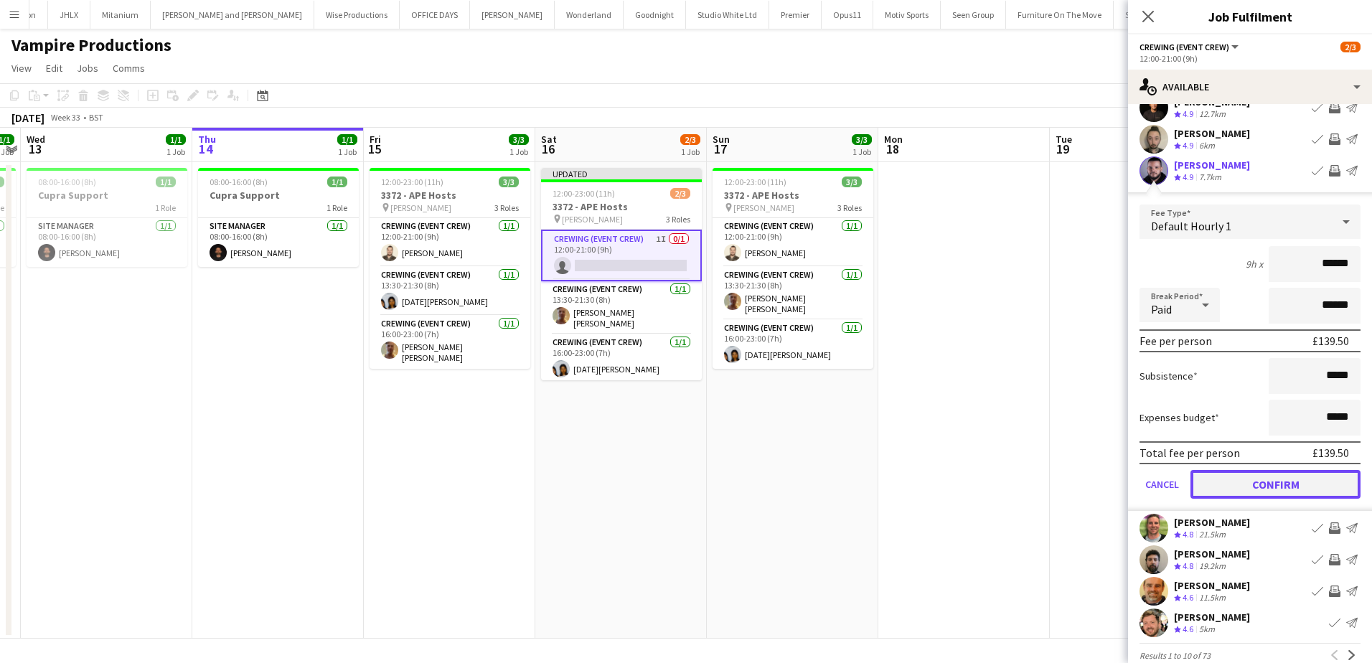
click at [1311, 481] on button "Confirm" at bounding box center [1275, 484] width 170 height 29
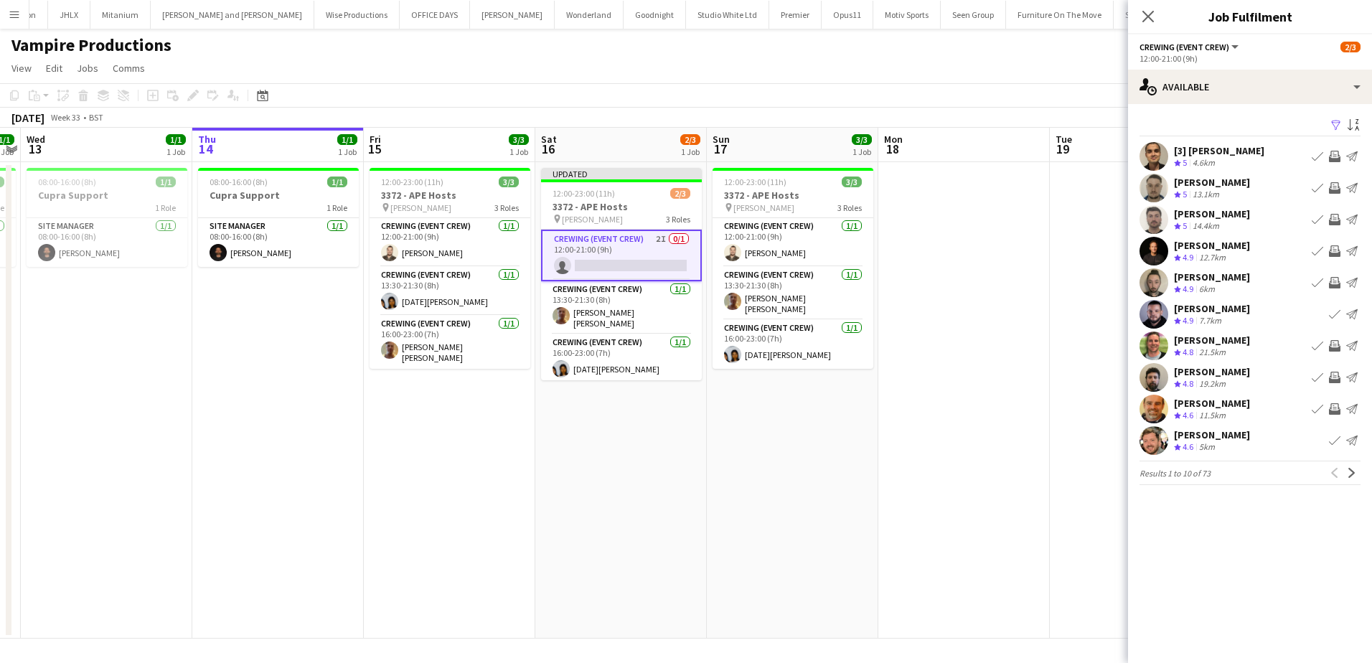
scroll to position [0, 0]
click at [1358, 474] on button "Next" at bounding box center [1351, 472] width 17 height 17
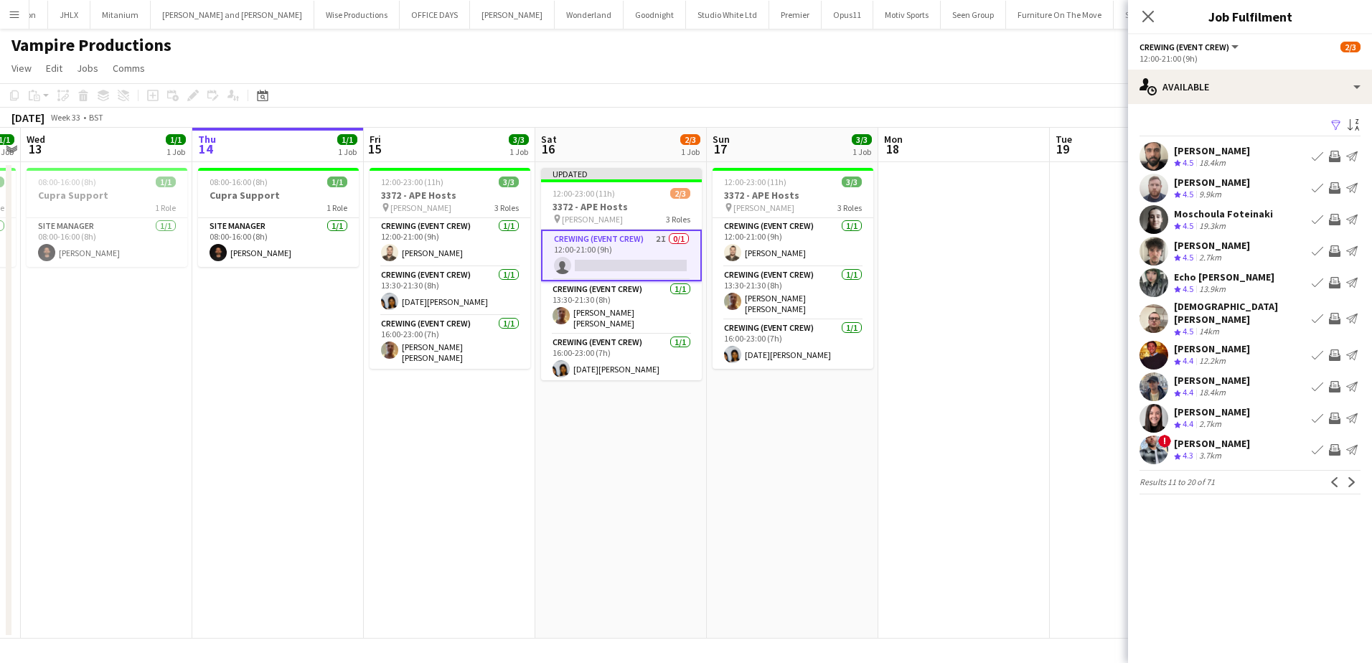
click at [1334, 381] on app-icon "Invite crew" at bounding box center [1334, 386] width 11 height 11
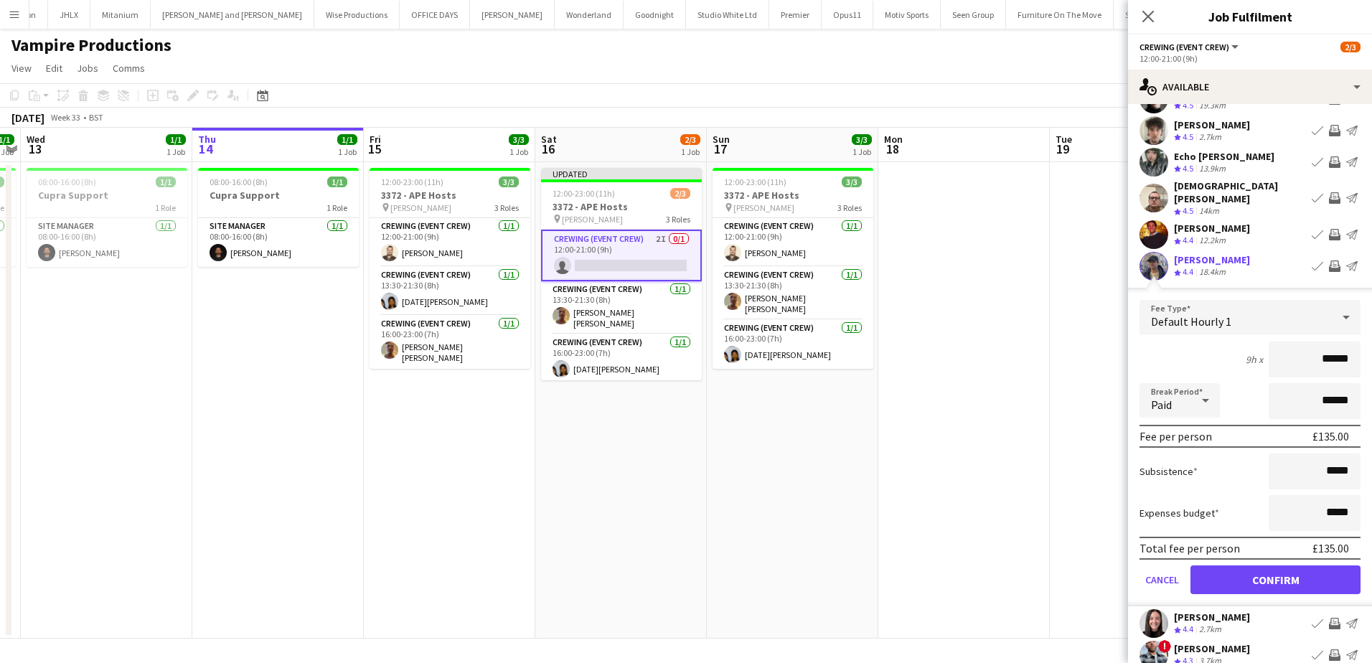
scroll to position [143, 0]
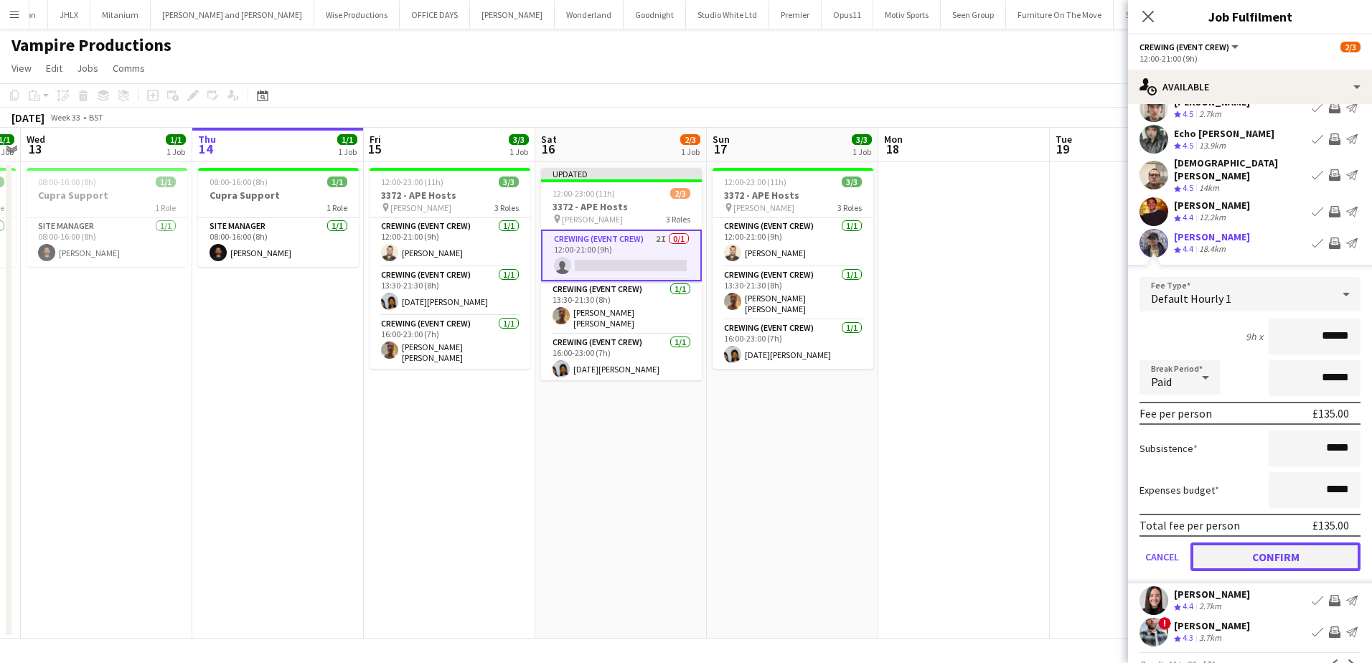
click at [1296, 550] on button "Confirm" at bounding box center [1275, 556] width 170 height 29
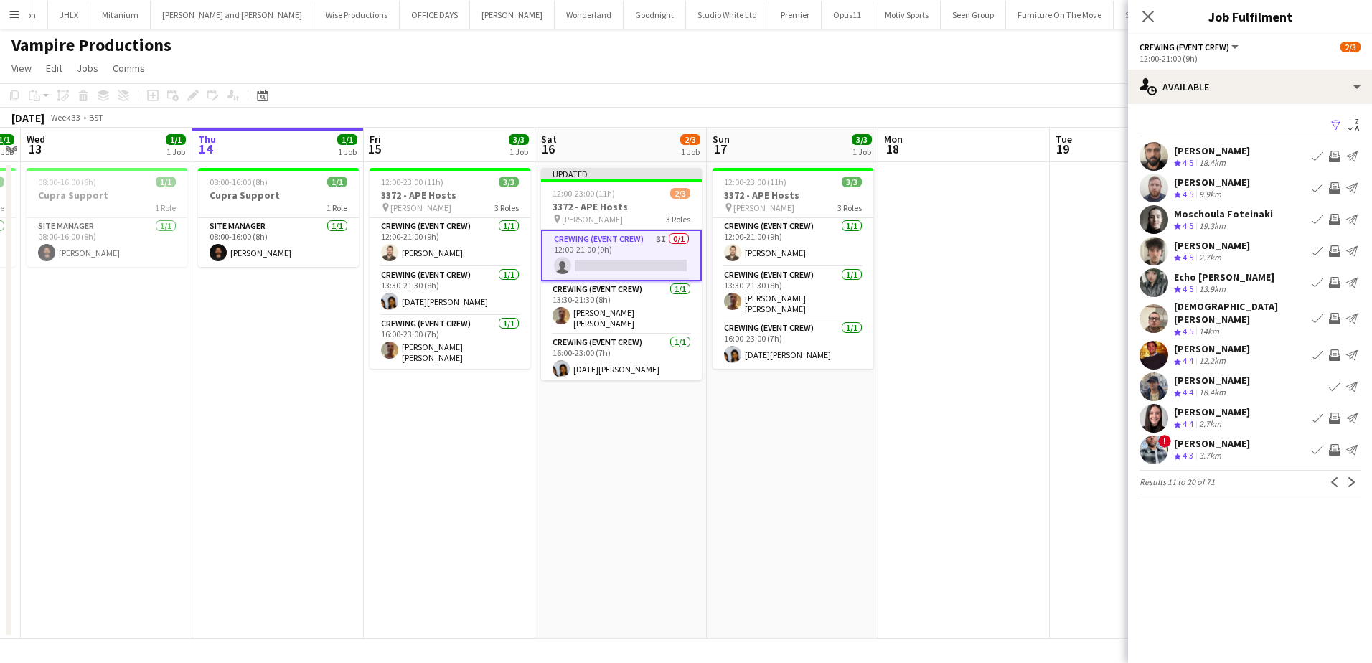
scroll to position [0, 0]
drag, startPoint x: 1049, startPoint y: 351, endPoint x: 1049, endPoint y: 343, distance: 7.9
click at [1049, 349] on app-date-cell at bounding box center [963, 400] width 171 height 476
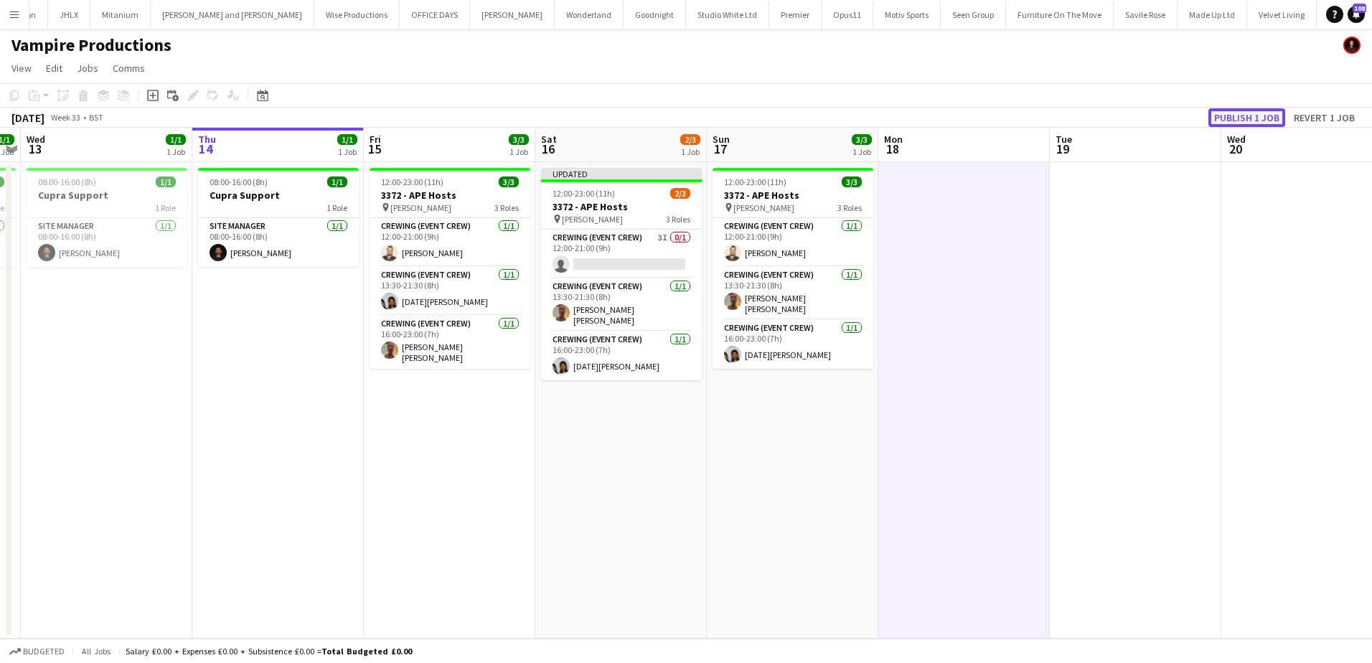
click at [1262, 123] on button "Publish 1 job" at bounding box center [1246, 117] width 77 height 19
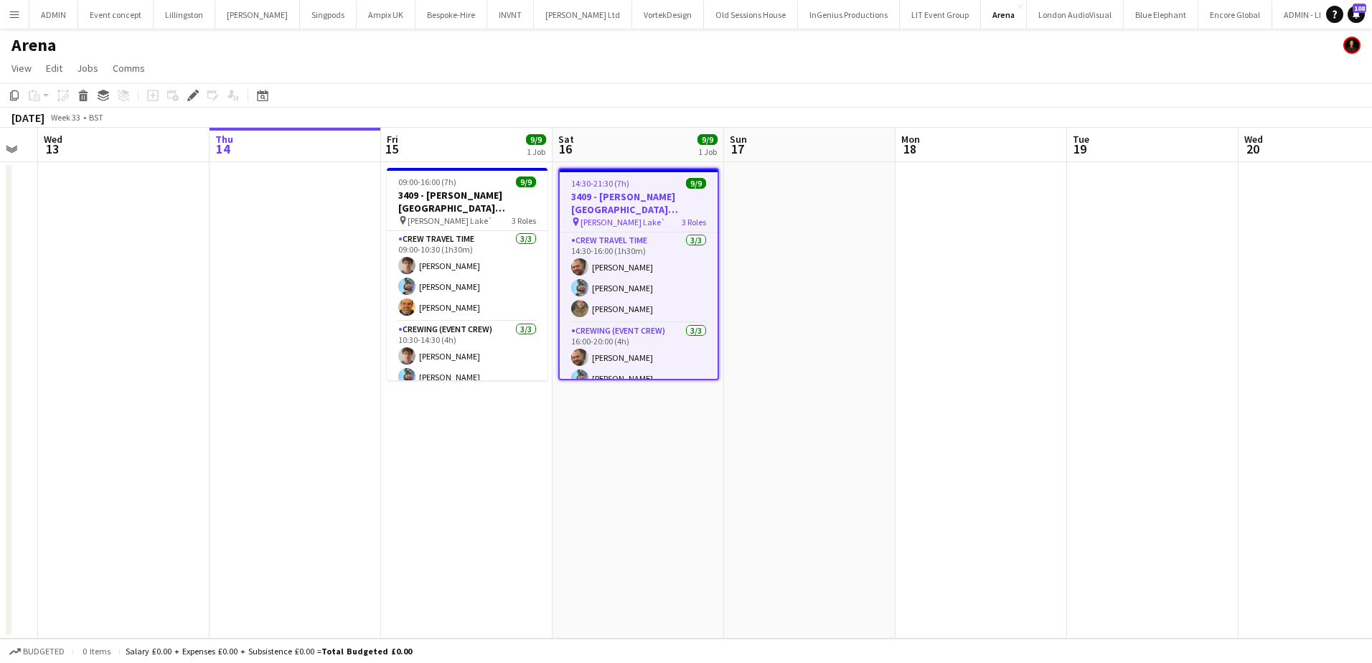
scroll to position [0, 385]
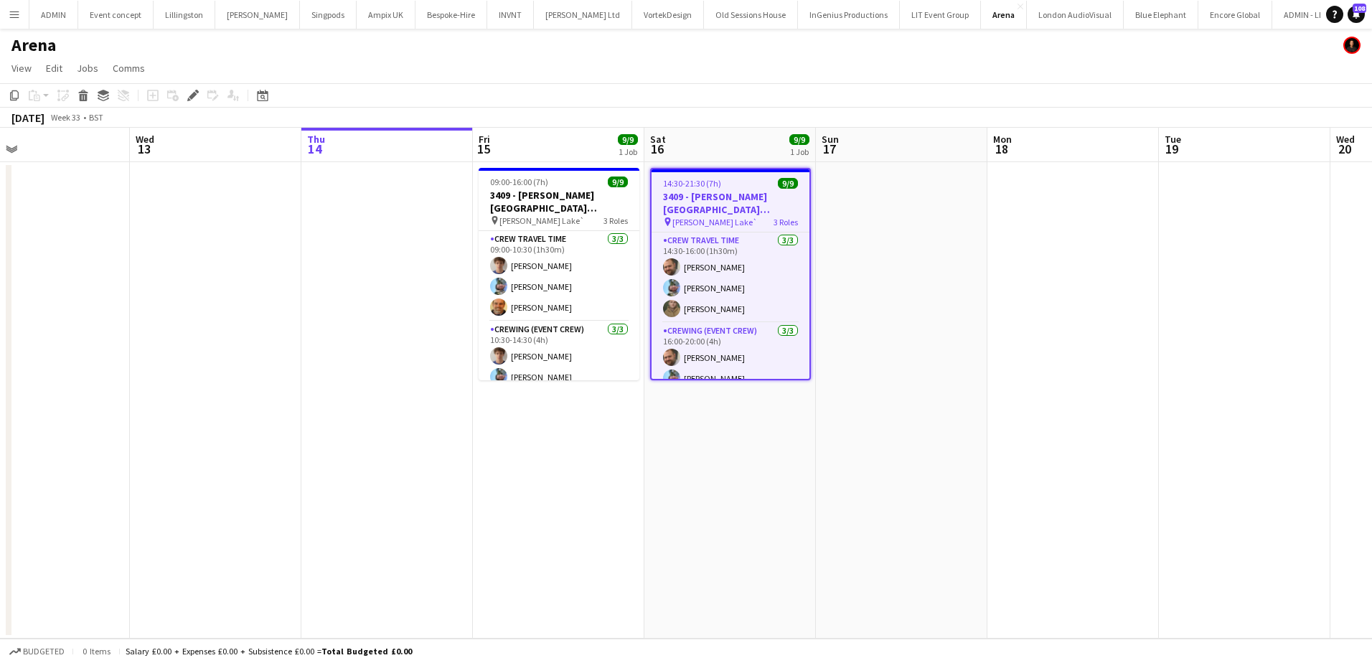
drag, startPoint x: 308, startPoint y: 291, endPoint x: 418, endPoint y: 291, distance: 109.8
click at [417, 291] on app-calendar-viewport "Sun 10 10/10 1 Job Mon 11 8/8 3 Jobs Tue 12 Wed 13 Thu 14 Fri 15 9/9 1 Job Sat …" at bounding box center [686, 383] width 1372 height 511
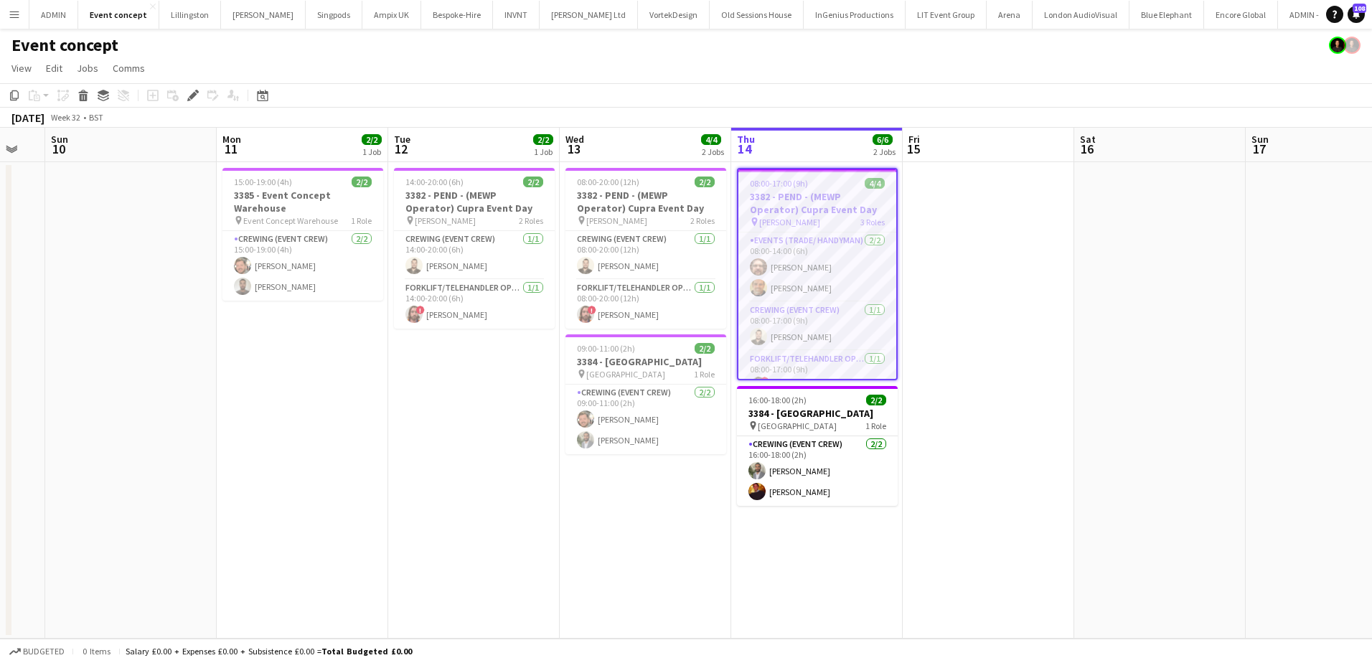
drag, startPoint x: 245, startPoint y: 447, endPoint x: 443, endPoint y: 441, distance: 198.1
click at [441, 445] on app-calendar-viewport "Fri 8 Sat 9 Sun 10 Mon 11 2/2 1 Job Tue 12 2/2 1 Job Wed 13 4/4 2 Jobs Thu 14 6…" at bounding box center [686, 383] width 1372 height 511
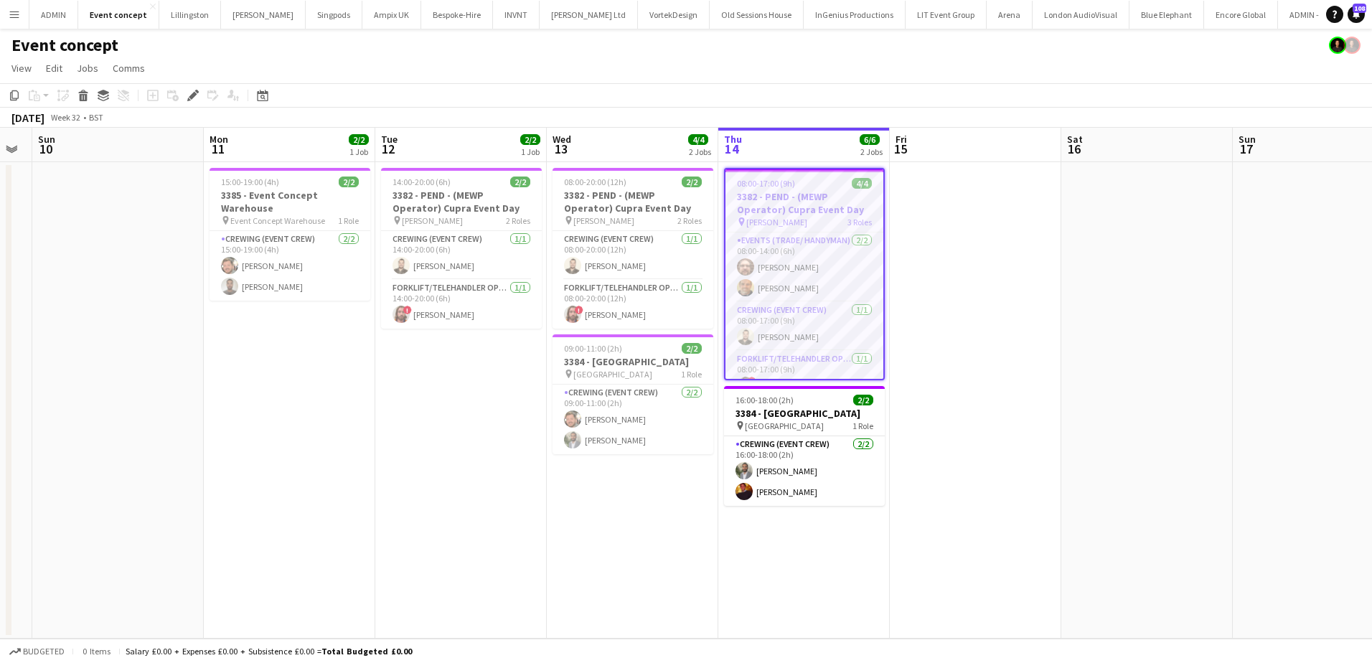
scroll to position [0, 320]
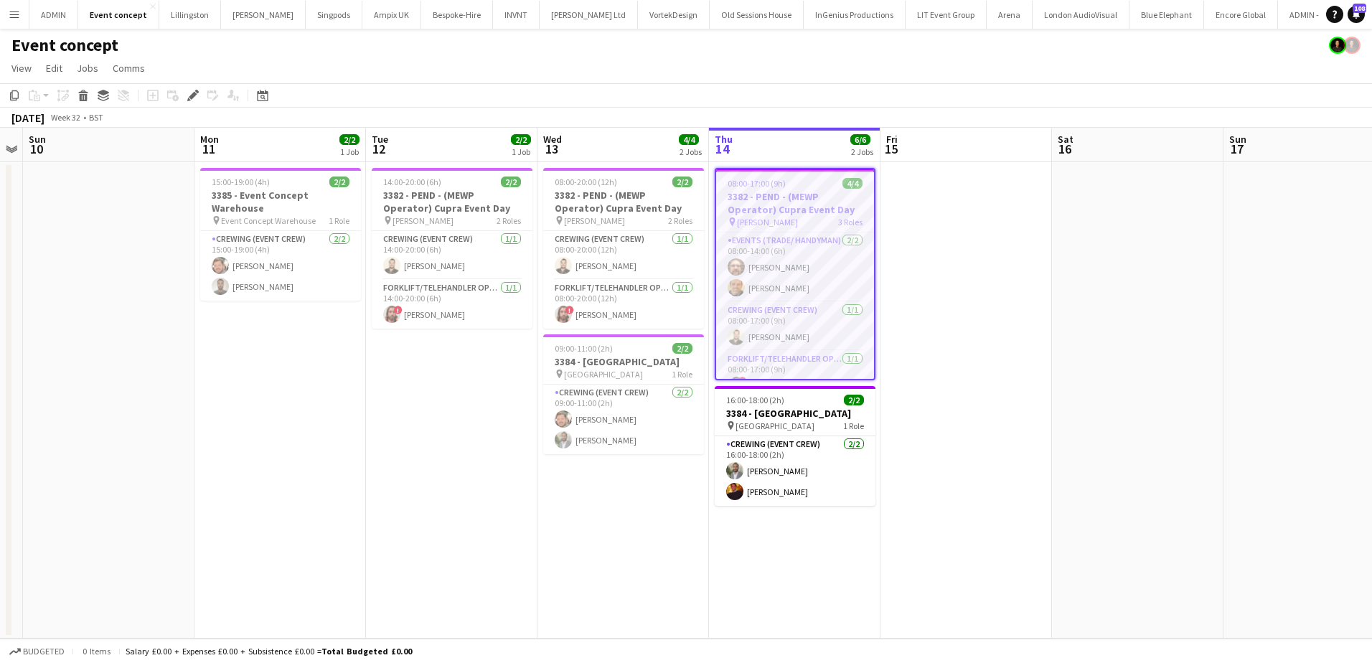
drag, startPoint x: 334, startPoint y: 373, endPoint x: 311, endPoint y: 373, distance: 23.0
click at [311, 373] on app-calendar-viewport "Fri 8 Sat 9 Sun 10 Mon 11 2/2 1 Job Tue 12 2/2 1 Job Wed 13 4/4 2 Jobs Thu 14 6…" at bounding box center [686, 383] width 1372 height 511
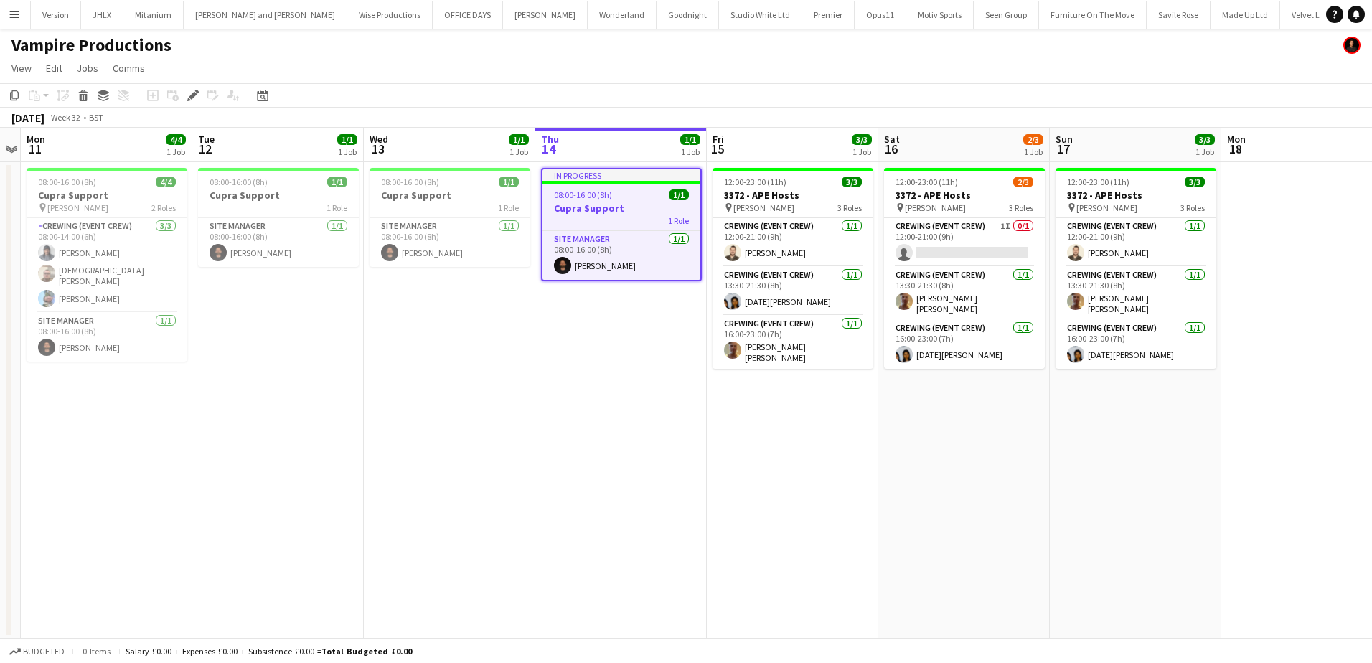
scroll to position [0, 2840]
